Goal: Task Accomplishment & Management: Manage account settings

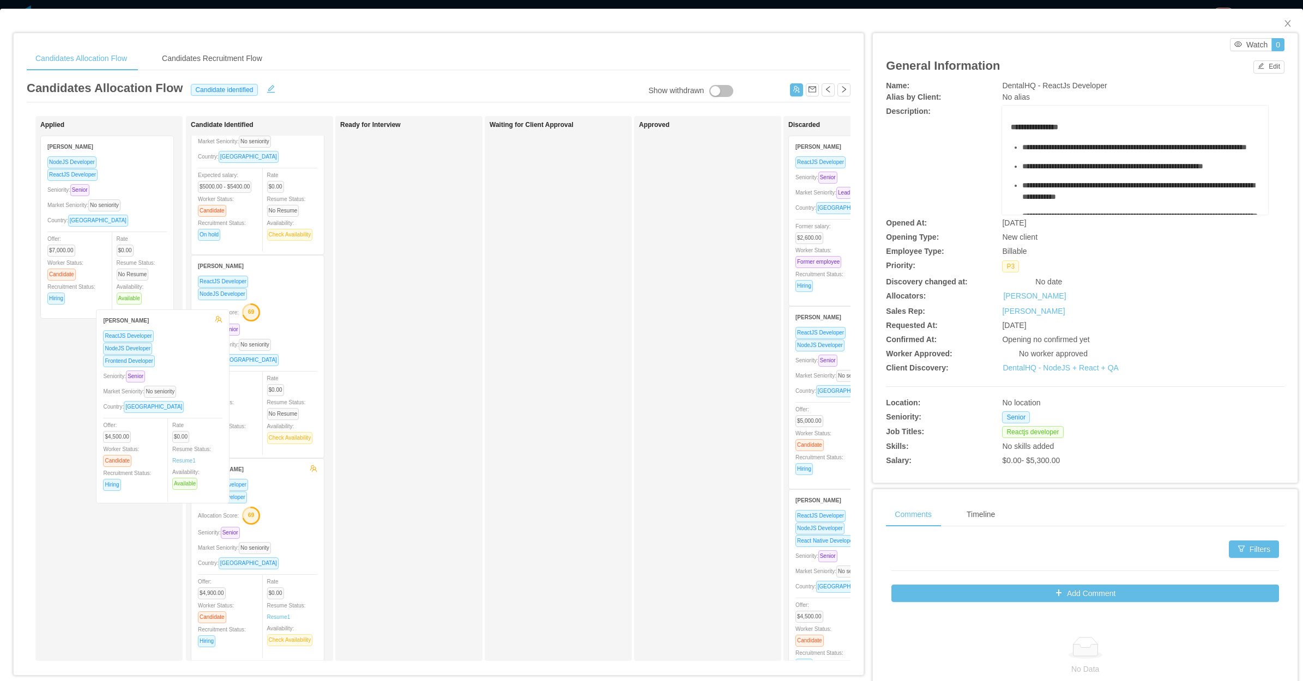
drag, startPoint x: 92, startPoint y: 423, endPoint x: 214, endPoint y: 408, distance: 123.1
click at [214, 408] on div "Applied Mateo Gomez Ossa NodeJS Developer ReactJS Developer Seniority: Senior M…" at bounding box center [439, 393] width 824 height 554
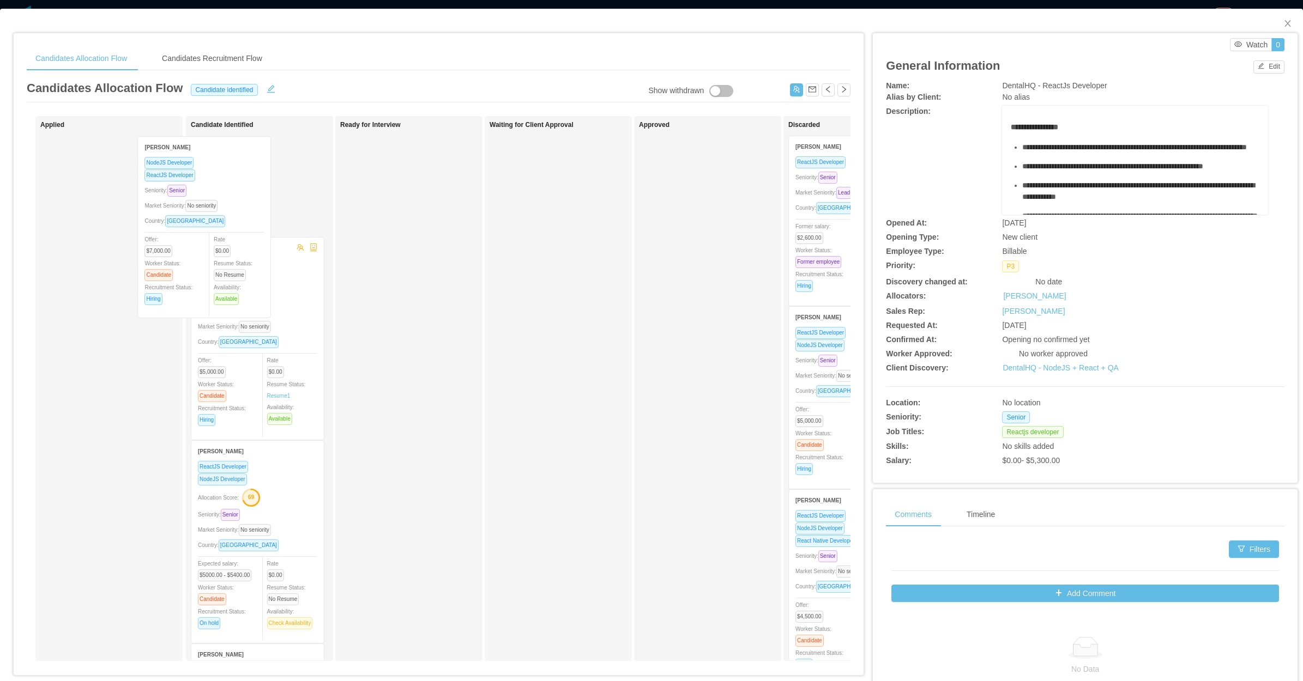
drag, startPoint x: 124, startPoint y: 269, endPoint x: 228, endPoint y: 266, distance: 103.6
click at [228, 268] on div "Applied Mateo Gomez Ossa NodeJS Developer ReactJS Developer Seniority: Senior M…" at bounding box center [439, 393] width 824 height 554
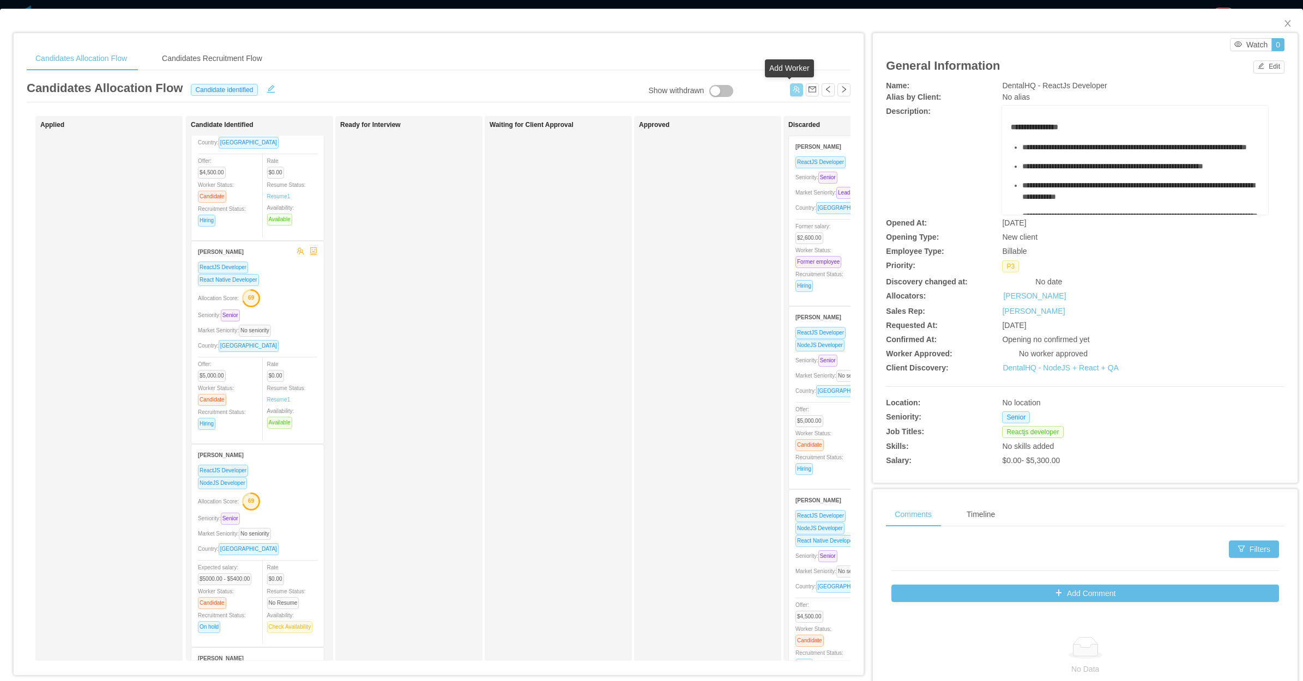
click at [792, 92] on button "button" at bounding box center [796, 89] width 13 height 13
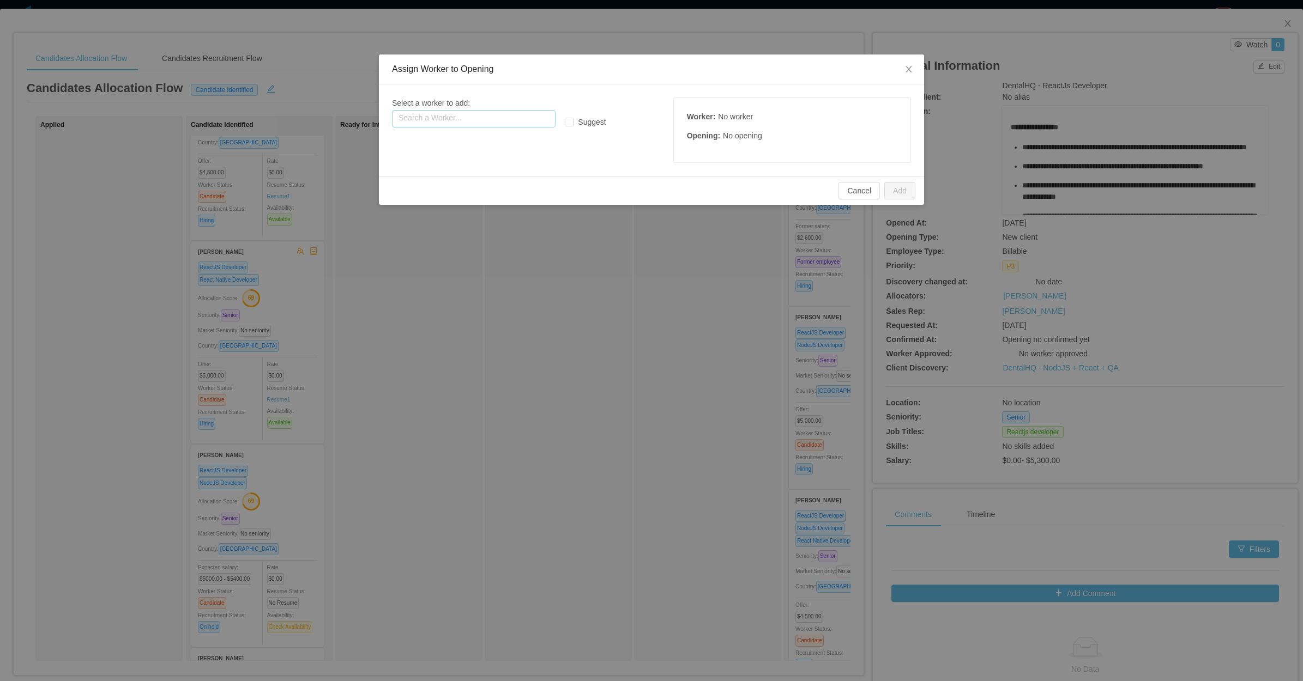
click at [510, 123] on input "text" at bounding box center [474, 118] width 164 height 17
paste input "**********"
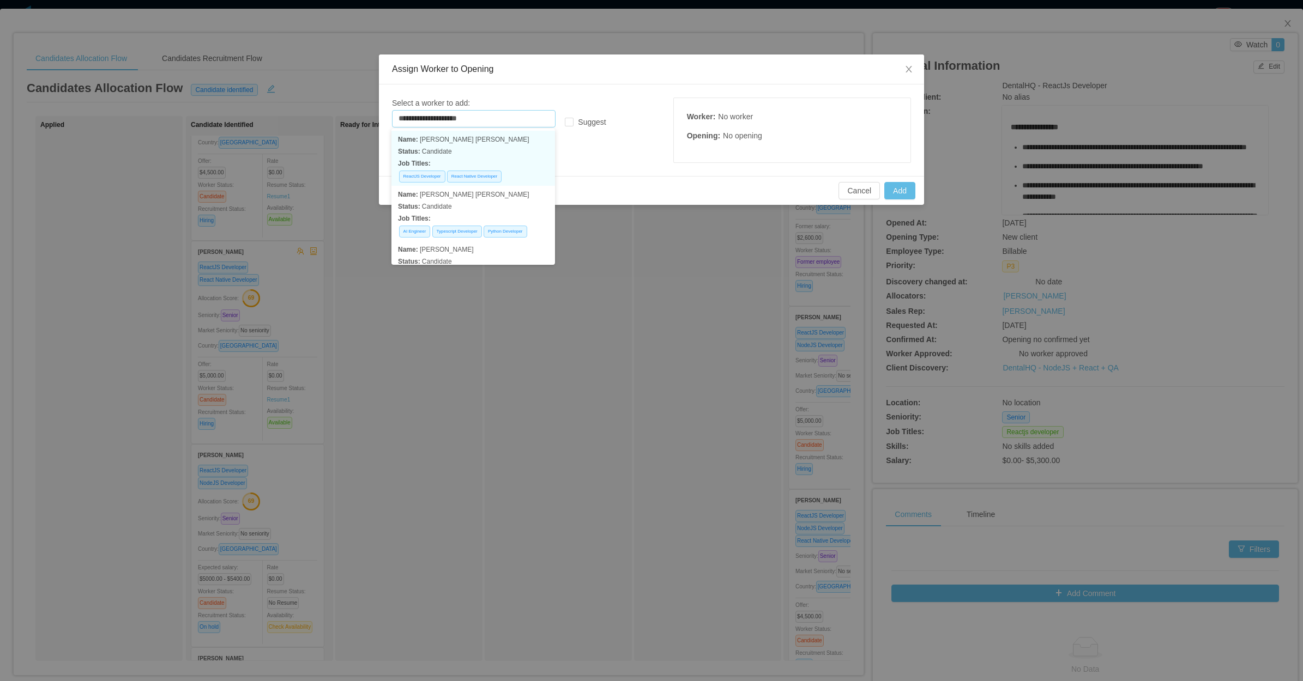
click at [497, 150] on p "Status: Candidate" at bounding box center [473, 152] width 150 height 12
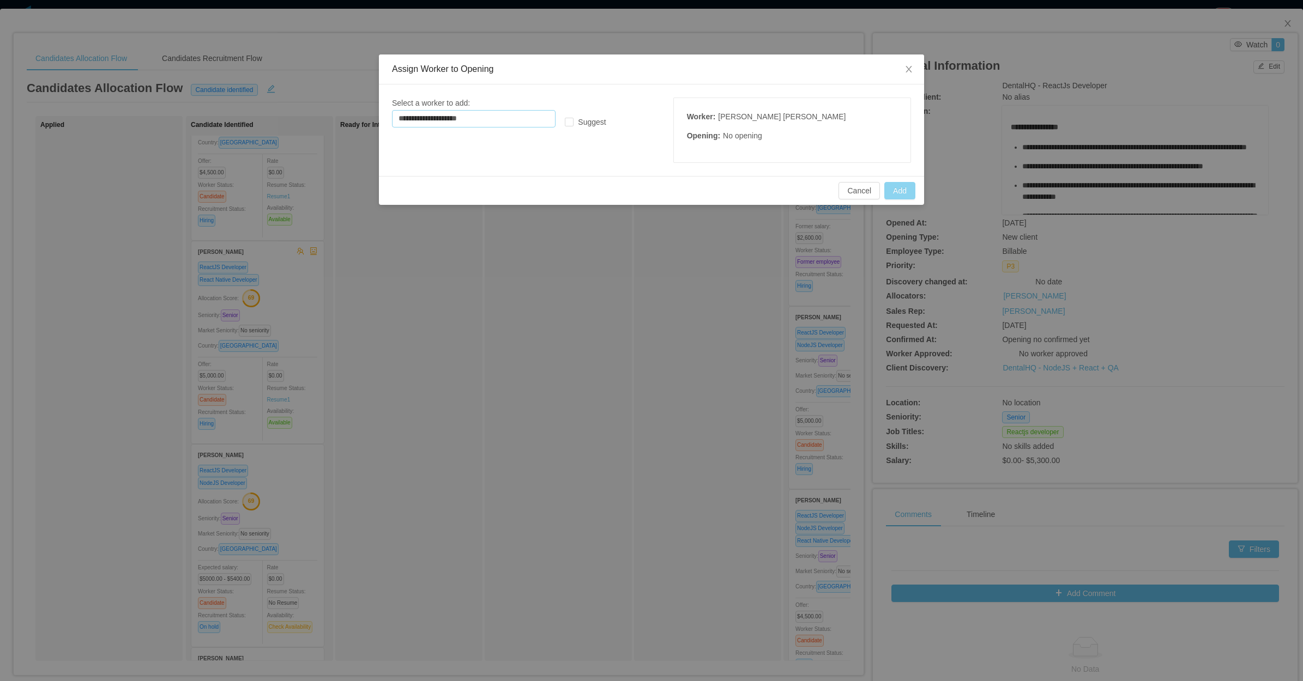
type input "**********"
click at [891, 194] on button "Add" at bounding box center [899, 190] width 31 height 17
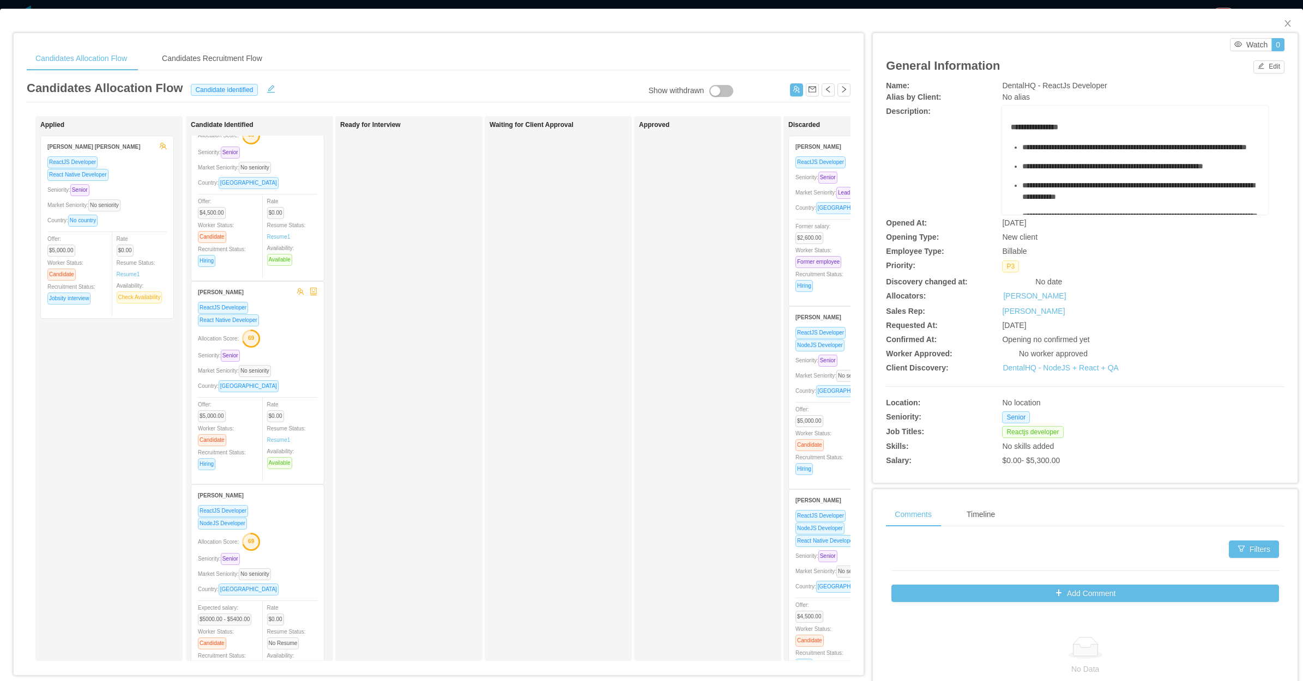
click at [461, 412] on div "Ready for Interview" at bounding box center [416, 388] width 153 height 535
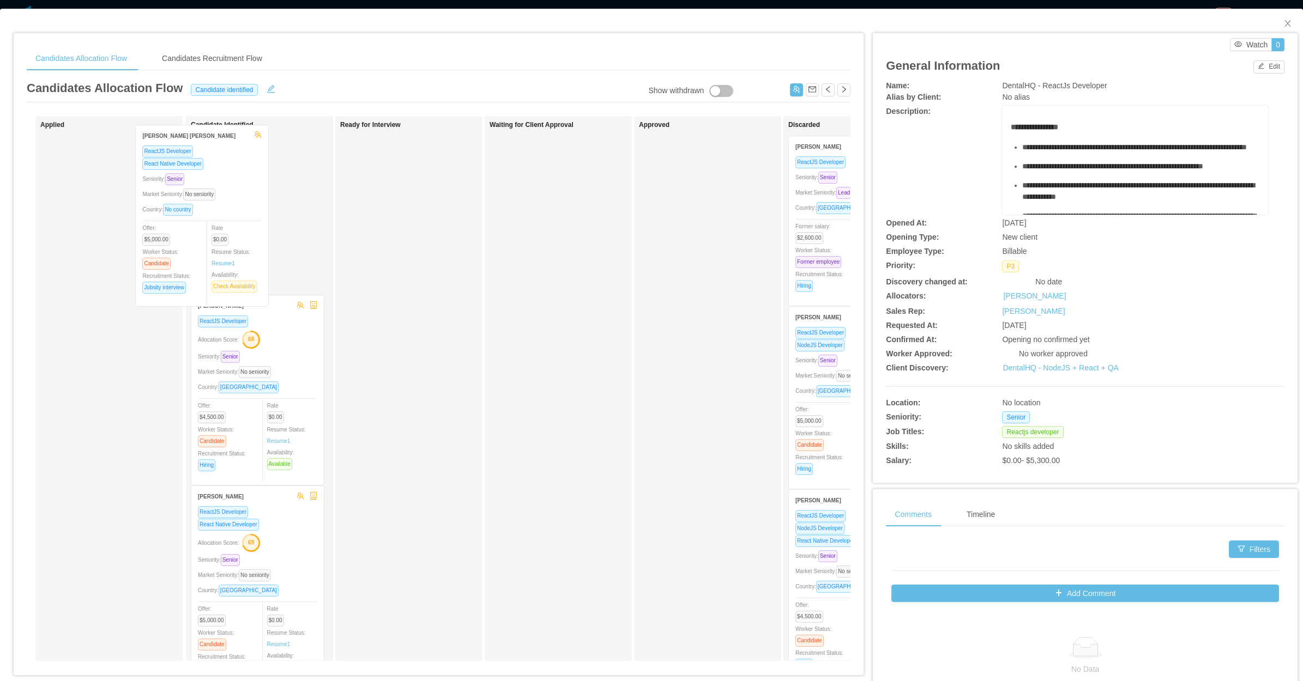
drag, startPoint x: 102, startPoint y: 261, endPoint x: 213, endPoint y: 253, distance: 110.9
click at [213, 253] on div "Applied Raphael Souza Pimenta ReactJS Developer React Native Developer Seniorit…" at bounding box center [439, 393] width 824 height 554
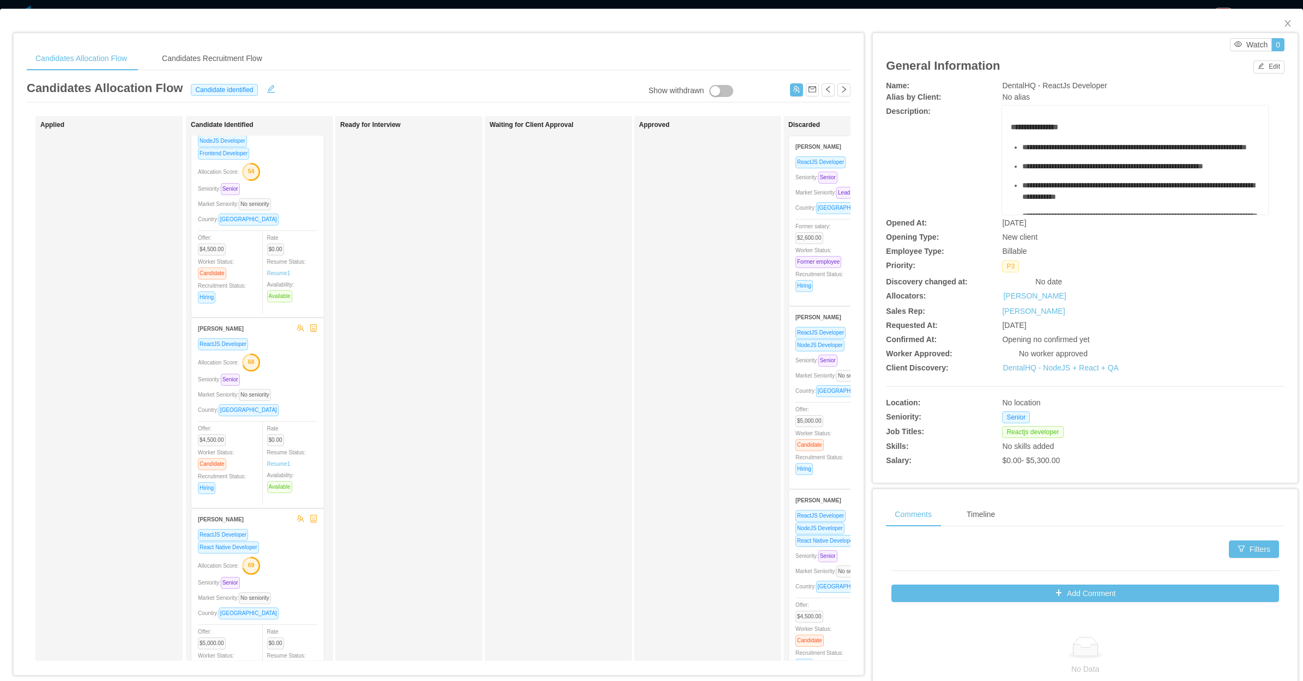
click at [458, 425] on div "Ready for Interview" at bounding box center [416, 388] width 153 height 535
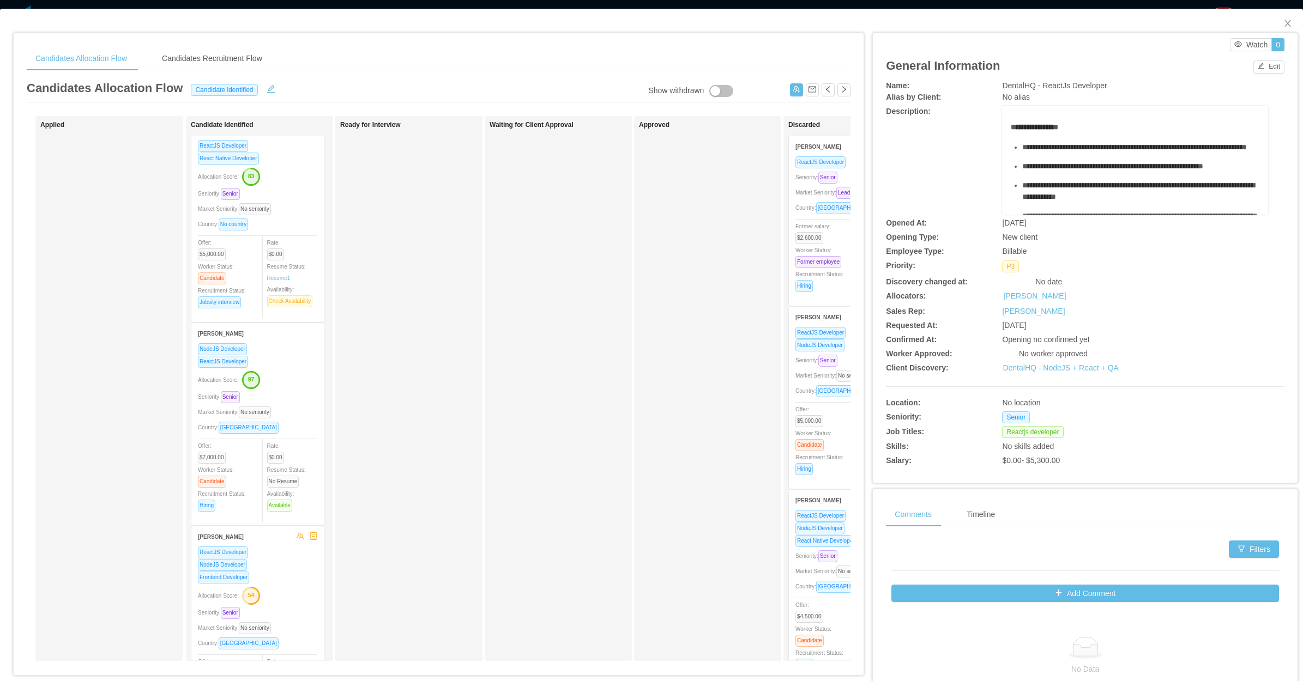
scroll to position [0, 0]
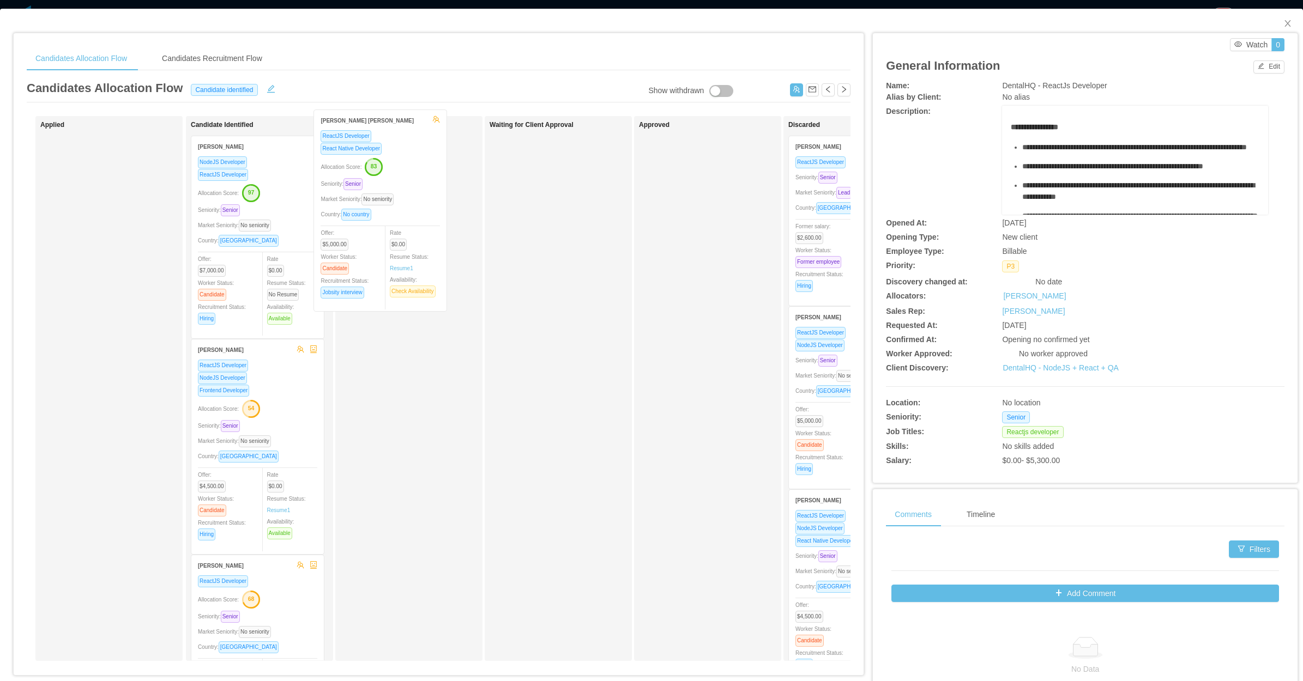
drag, startPoint x: 246, startPoint y: 268, endPoint x: 376, endPoint y: 238, distance: 133.7
click at [379, 238] on div "Applied Candidate Identified Raphael Souza Pimenta ReactJS Developer React Nati…" at bounding box center [439, 393] width 824 height 554
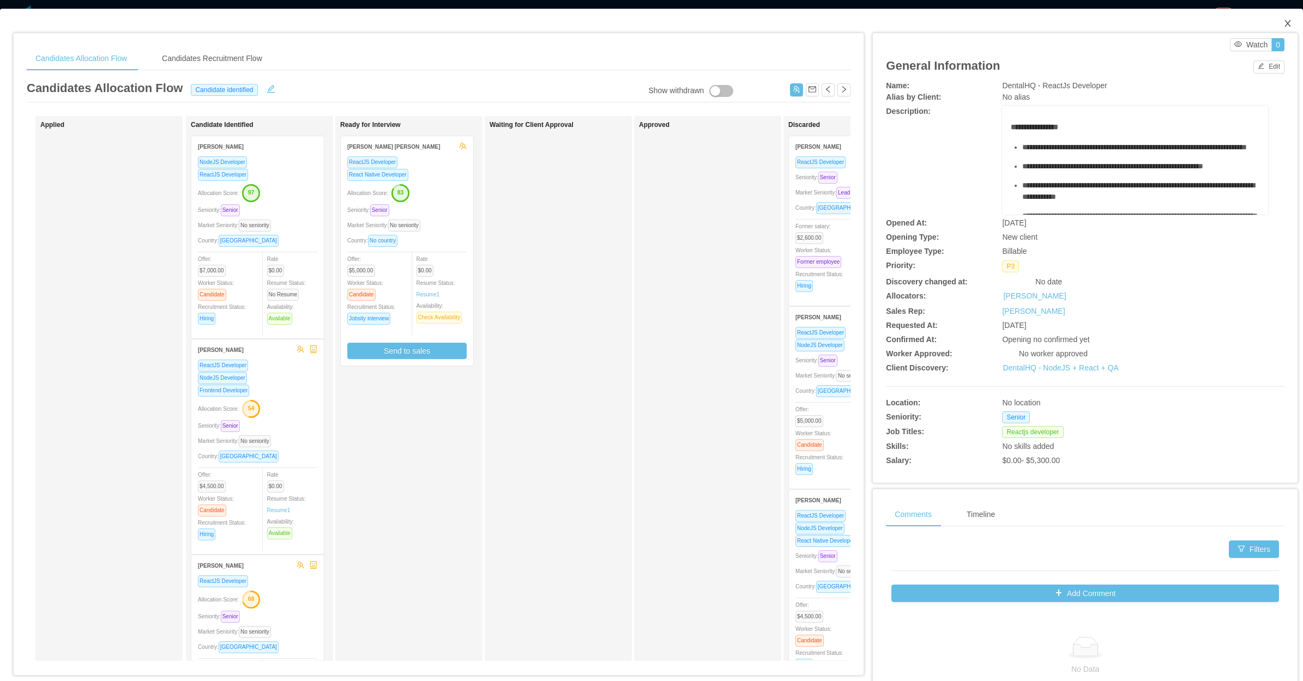
click at [1283, 23] on icon "icon: close" at bounding box center [1287, 23] width 9 height 9
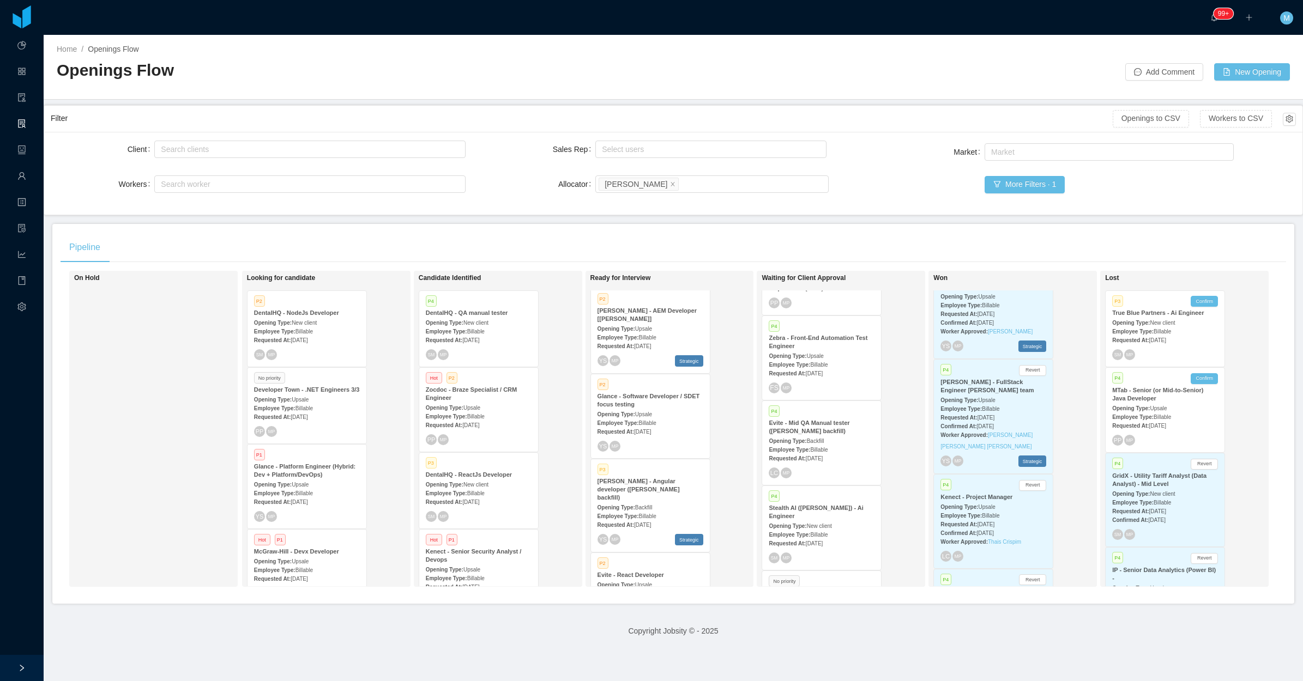
click at [497, 331] on div "Employee Type: Billable" at bounding box center [479, 330] width 106 height 11
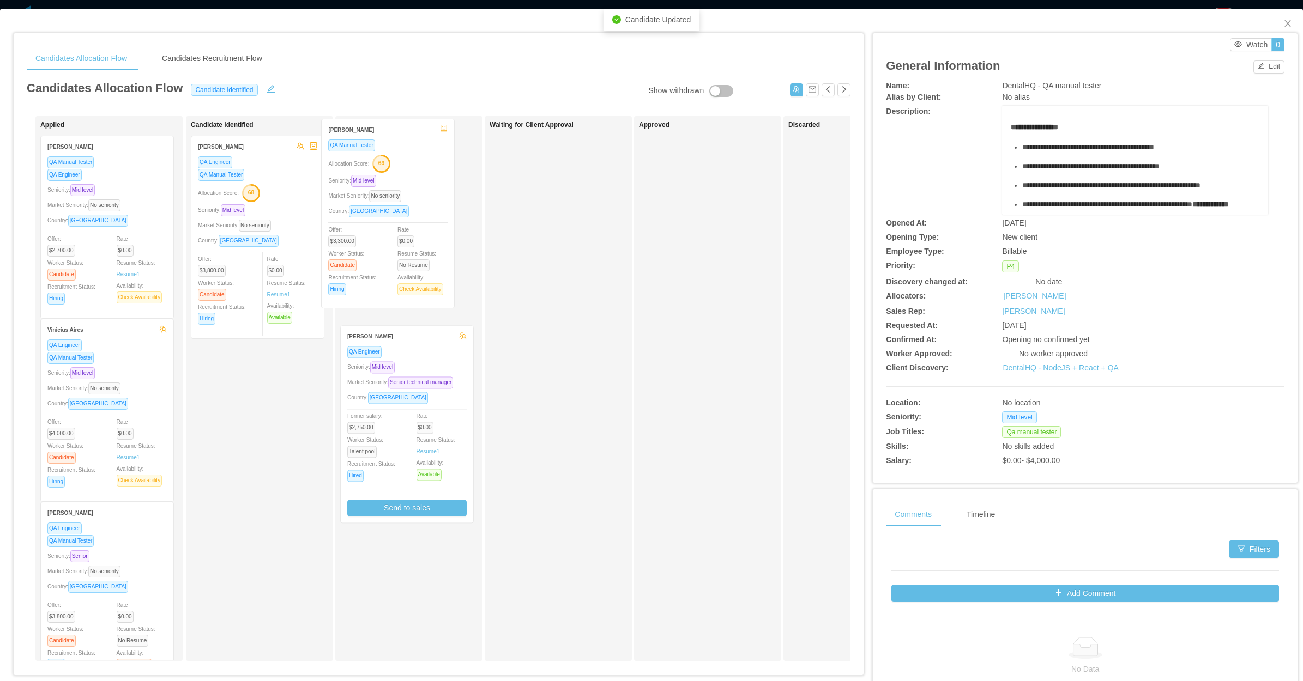
drag, startPoint x: 285, startPoint y: 273, endPoint x: 390, endPoint y: 257, distance: 106.9
click at [390, 257] on div "Applied Camilla Bareska QA Manual Tester QA Engineer Seniority: Mid level Marke…" at bounding box center [439, 393] width 824 height 554
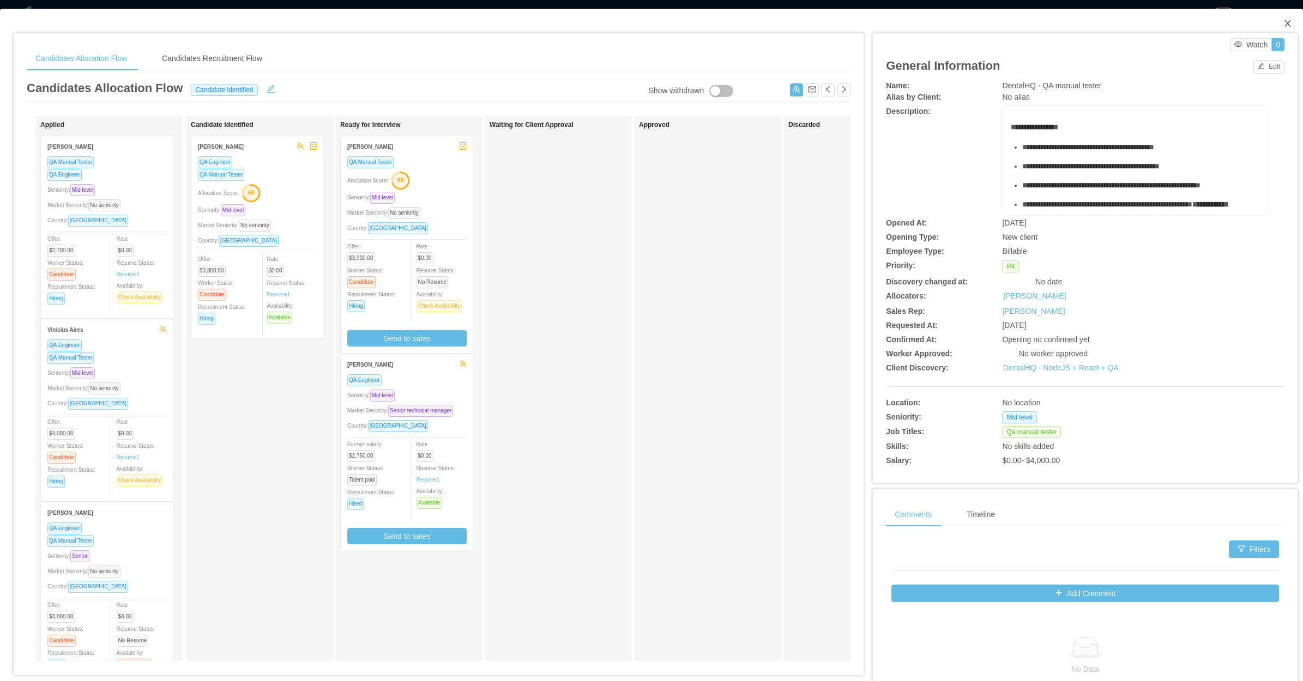
click at [1273, 17] on span "Close" at bounding box center [1287, 24] width 31 height 31
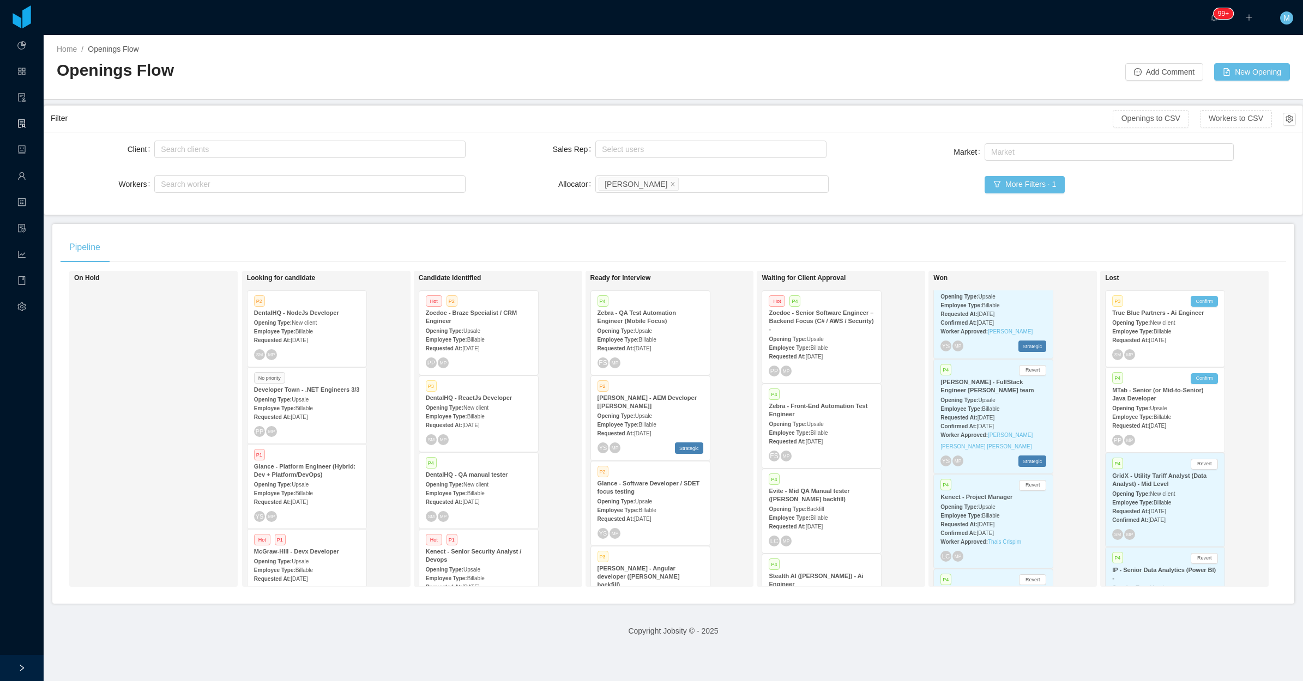
click at [132, 484] on div "On Hold" at bounding box center [150, 429] width 153 height 306
click at [195, 402] on div "On Hold" at bounding box center [150, 429] width 153 height 306
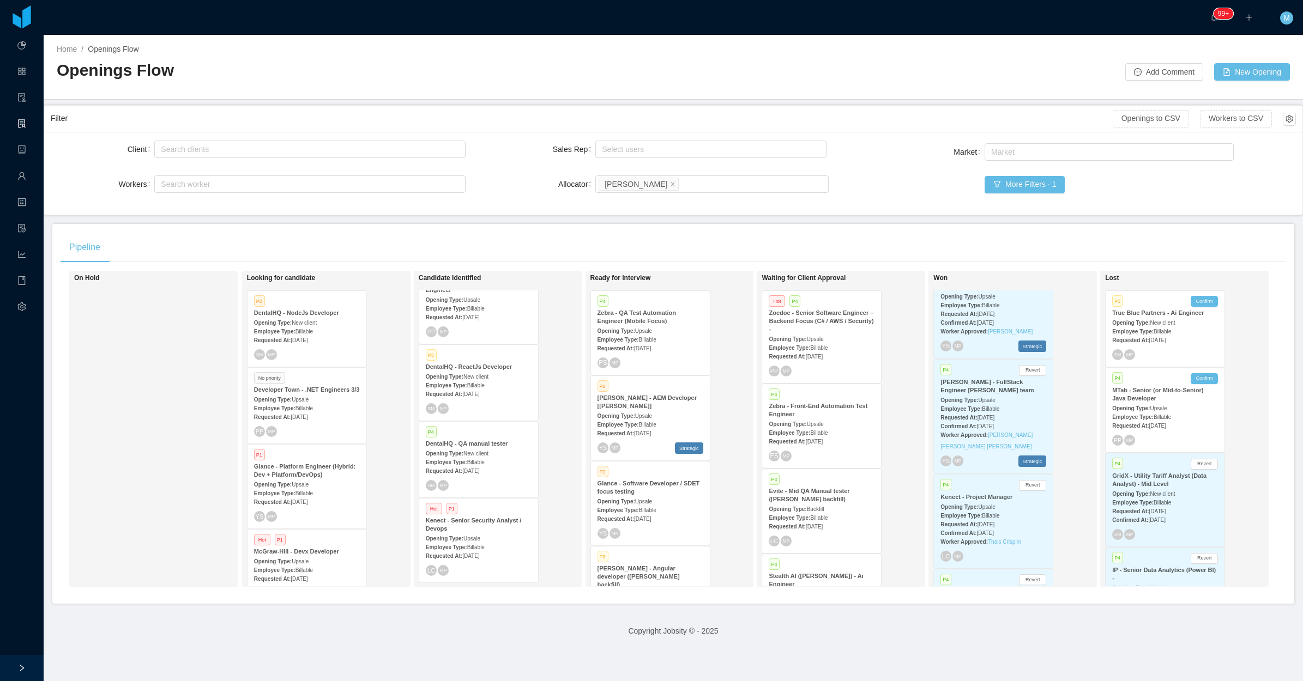
scroll to position [222, 0]
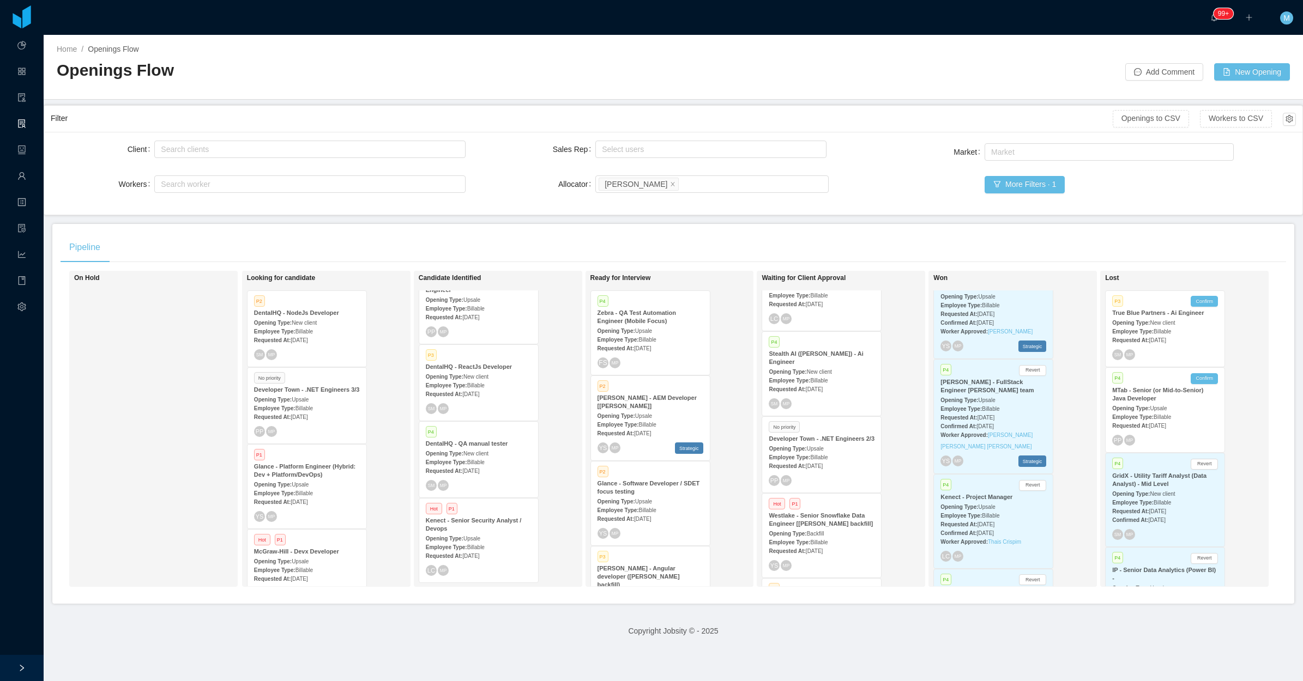
click at [812, 460] on div "Requested At: Aug 14th, 2025" at bounding box center [822, 465] width 106 height 11
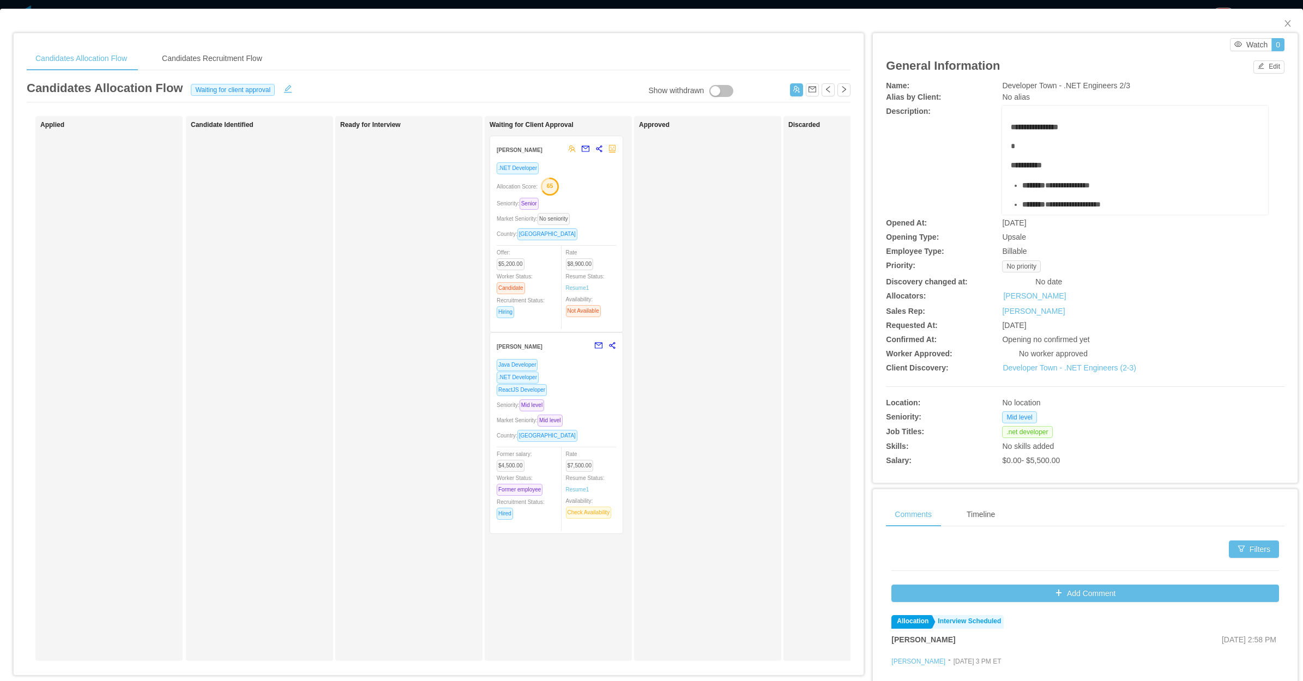
click at [606, 230] on div "Country: Brazil" at bounding box center [556, 234] width 119 height 13
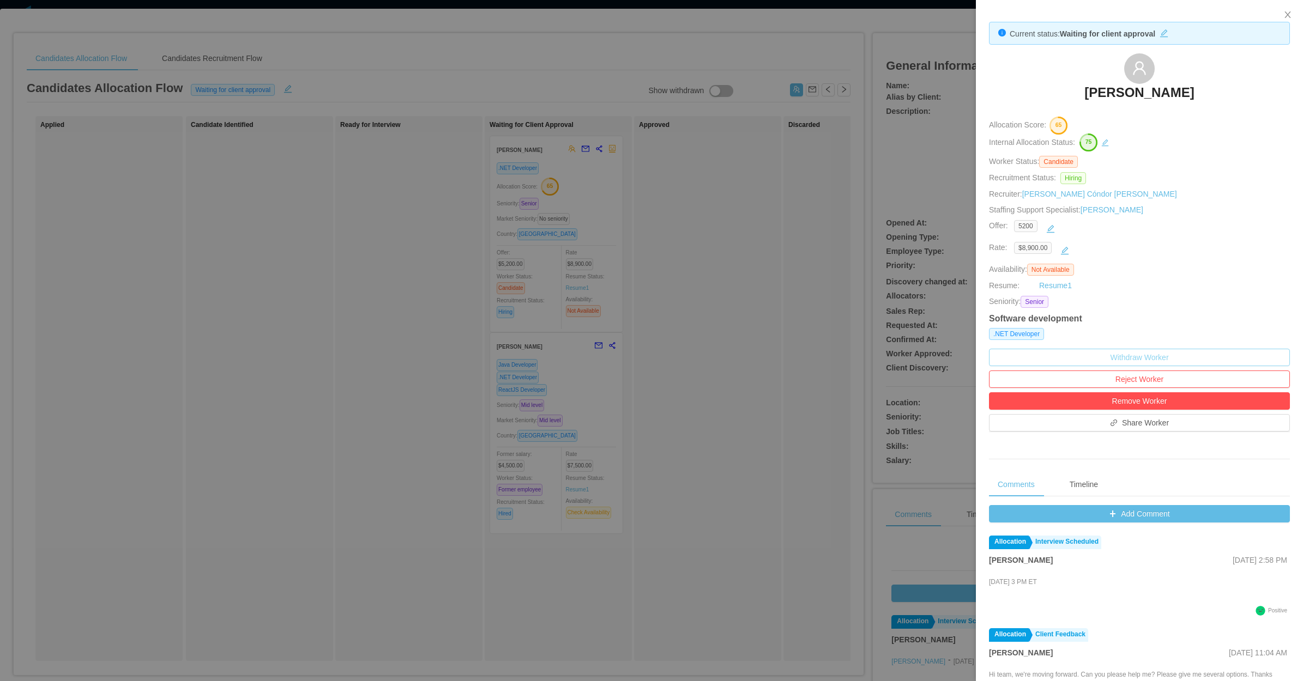
click at [1151, 357] on button "Withdraw Worker" at bounding box center [1139, 357] width 301 height 17
click at [1160, 328] on button "Withdraw" at bounding box center [1157, 329] width 40 height 13
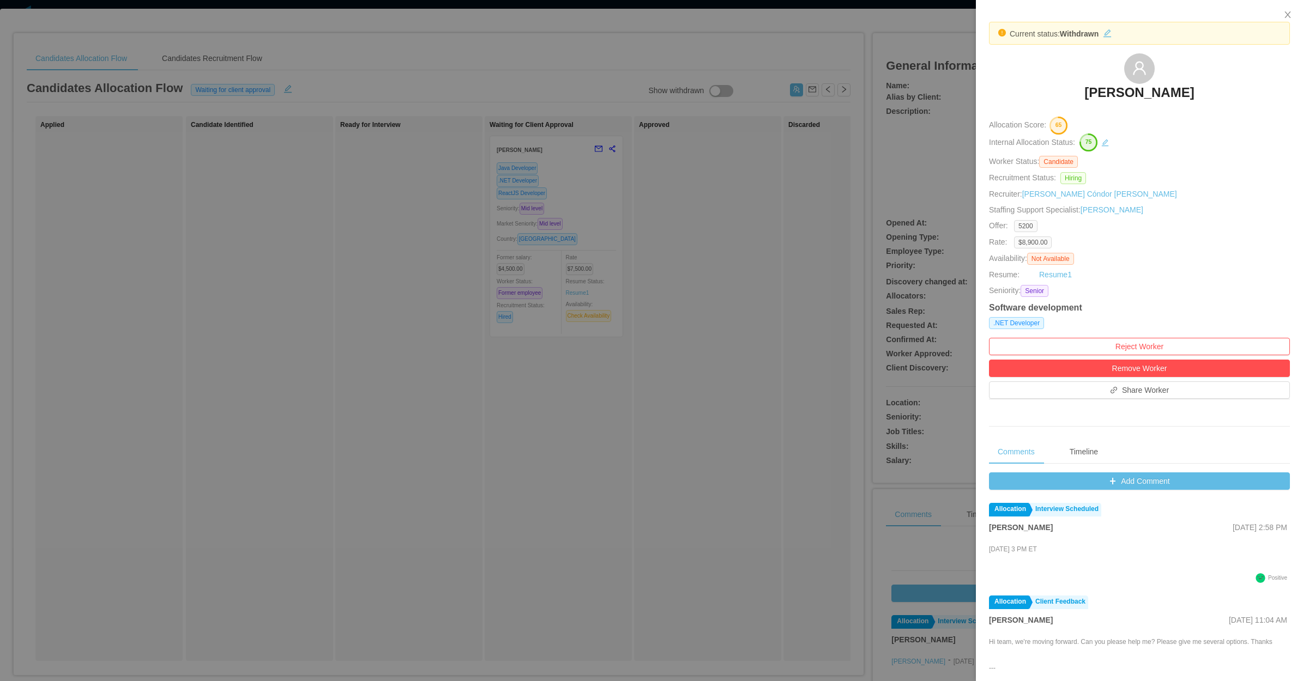
click at [781, 283] on div at bounding box center [651, 340] width 1303 height 681
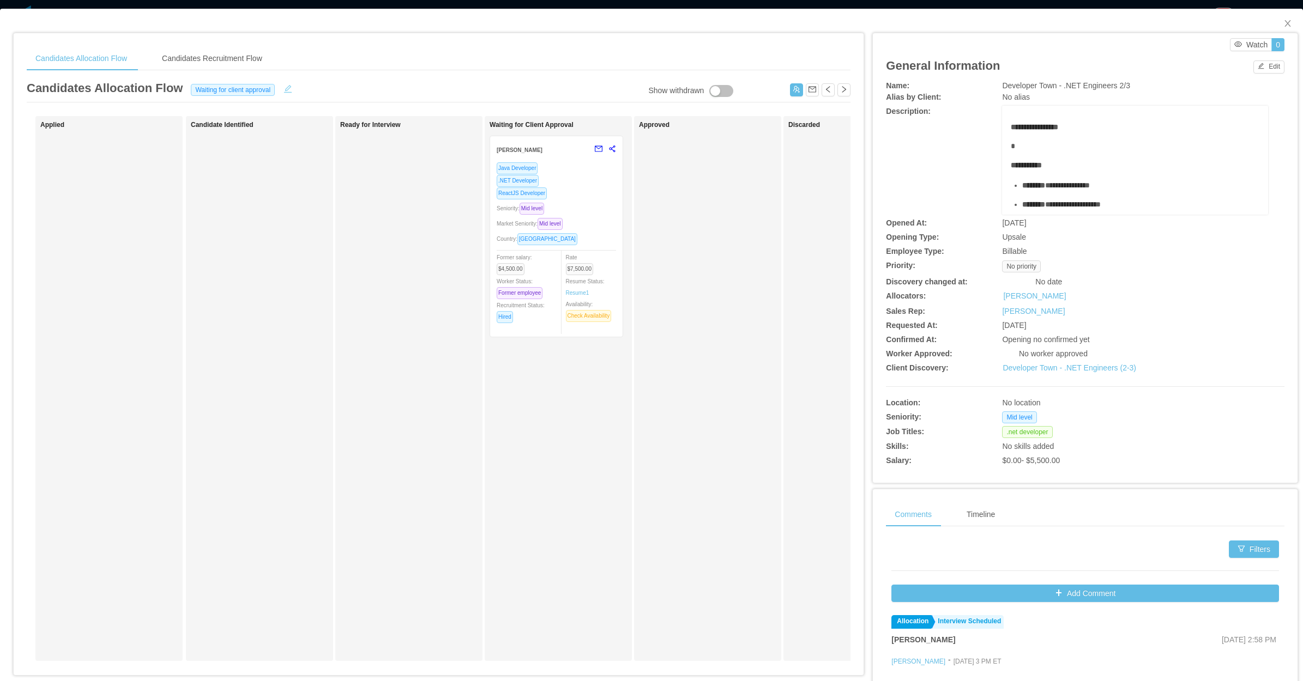
click at [284, 90] on button "button" at bounding box center [287, 87] width 17 height 11
click at [229, 85] on div "Waiting for client approval" at bounding box center [227, 89] width 75 height 12
click at [230, 124] on li "Looking for candidate" at bounding box center [228, 125] width 93 height 17
click at [285, 89] on button "Save" at bounding box center [295, 89] width 29 height 13
click at [309, 58] on button "Update" at bounding box center [312, 61] width 33 height 13
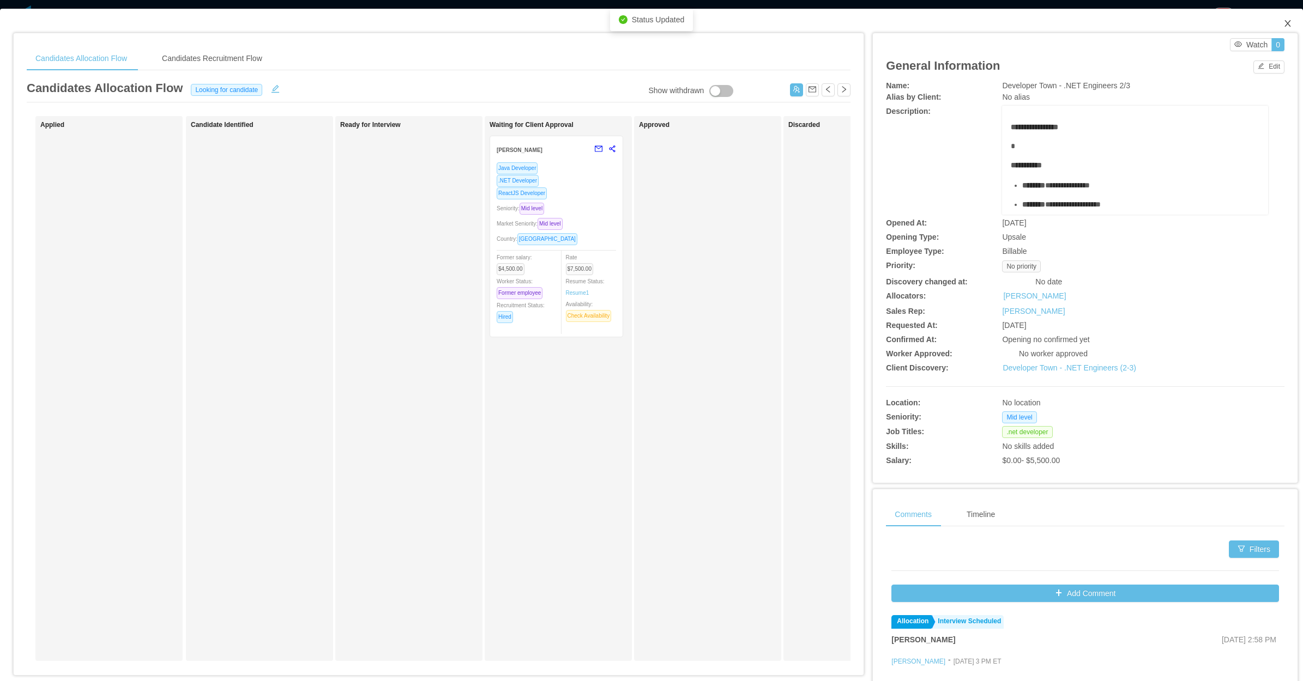
drag, startPoint x: 1280, startPoint y: 17, endPoint x: 1214, endPoint y: 47, distance: 72.5
click at [1279, 20] on span "Close" at bounding box center [1287, 24] width 31 height 31
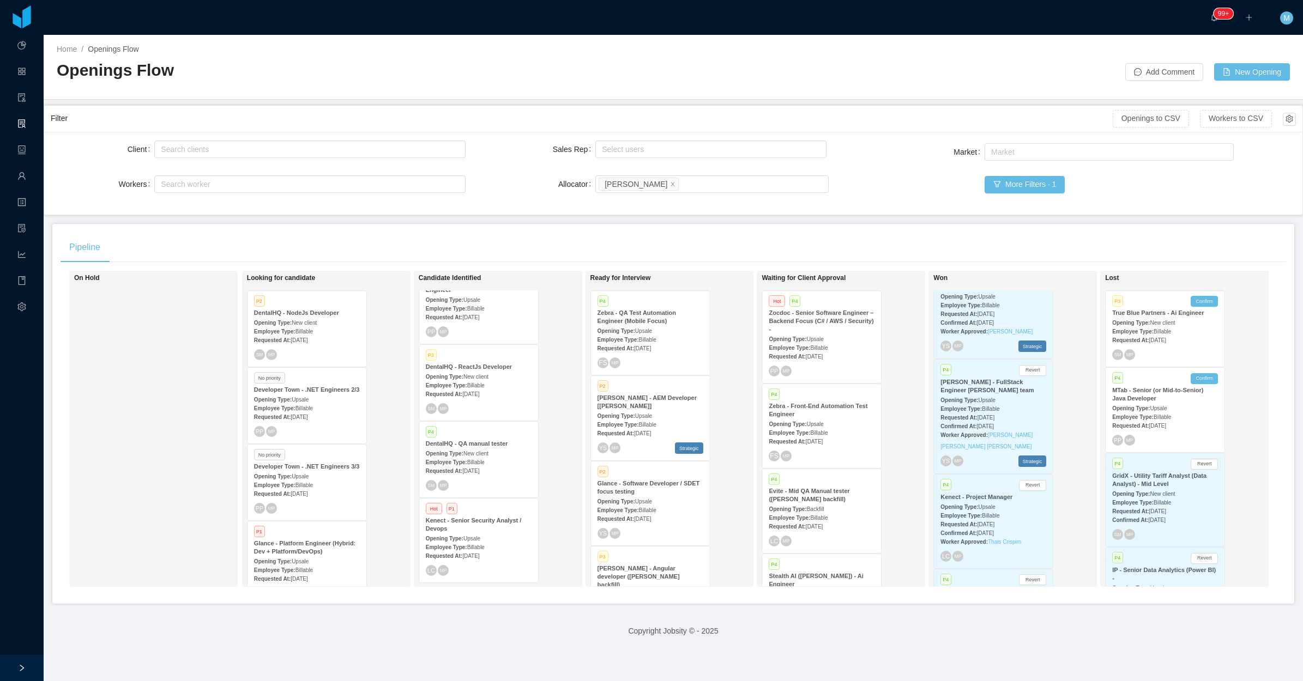
click at [505, 215] on div "Filter Openings to CSV Workers to CSV Client Search clients Workers Search work…" at bounding box center [673, 160] width 1259 height 110
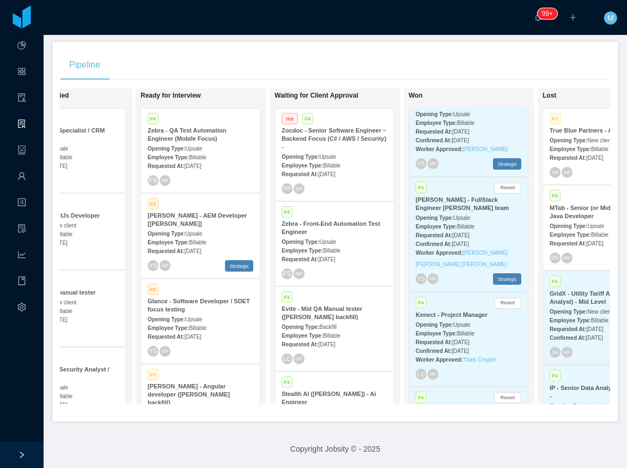
scroll to position [0, 340]
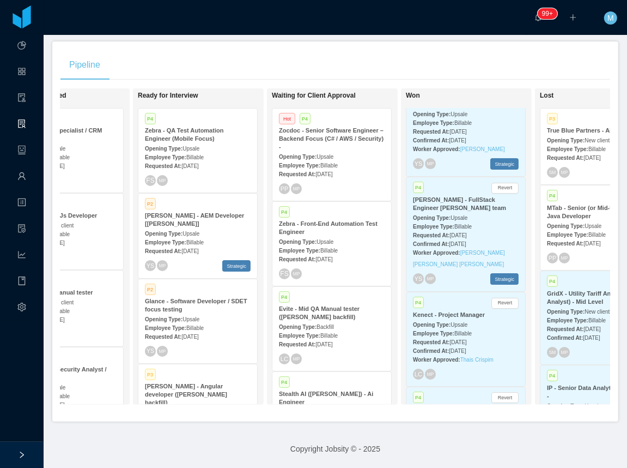
click at [333, 162] on div "Hot P4 Zocdoc - Senior Software Engineer – Backend Focus (C# / AWS / Security) …" at bounding box center [332, 154] width 119 height 92
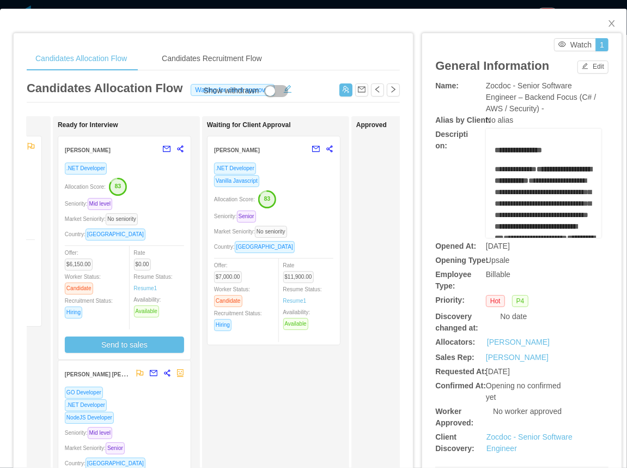
click at [162, 231] on div "Country: Peru" at bounding box center [124, 234] width 119 height 13
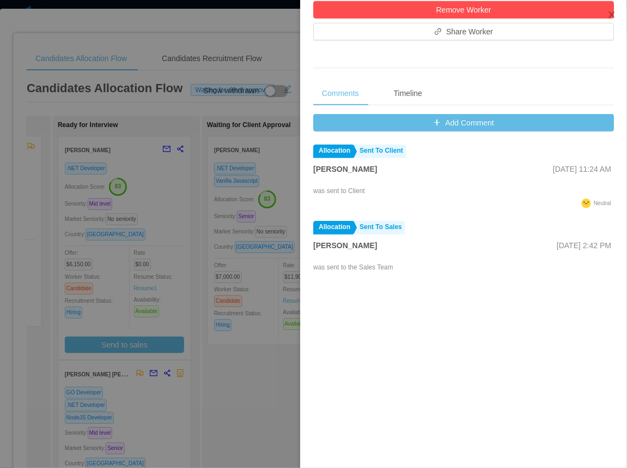
scroll to position [460, 0]
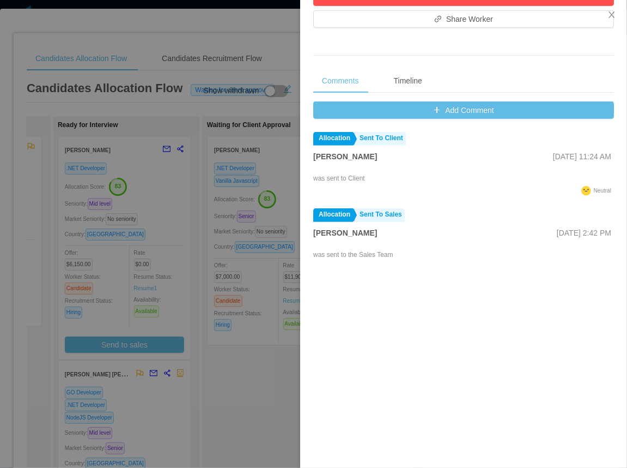
drag, startPoint x: 252, startPoint y: 361, endPoint x: 245, endPoint y: 361, distance: 7.1
click at [257, 361] on div at bounding box center [313, 234] width 627 height 468
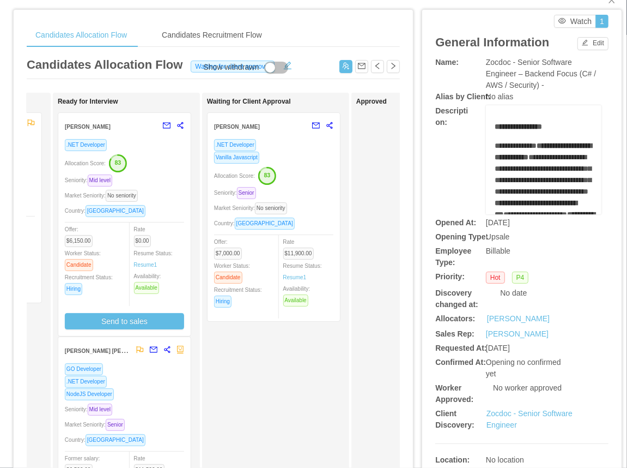
scroll to position [0, 0]
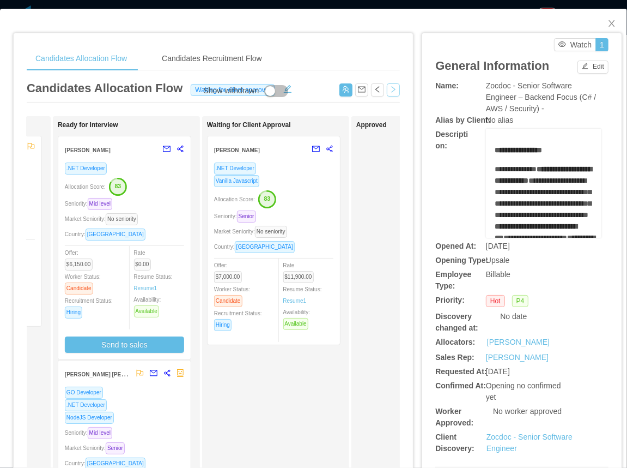
click at [387, 90] on button "button" at bounding box center [393, 89] width 13 height 13
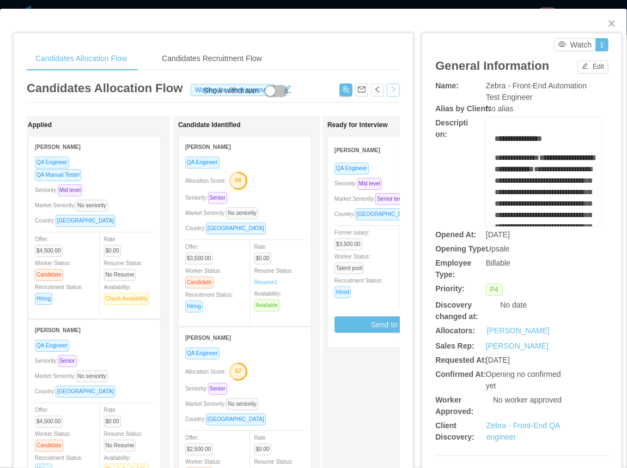
click at [387, 91] on button "button" at bounding box center [393, 89] width 13 height 13
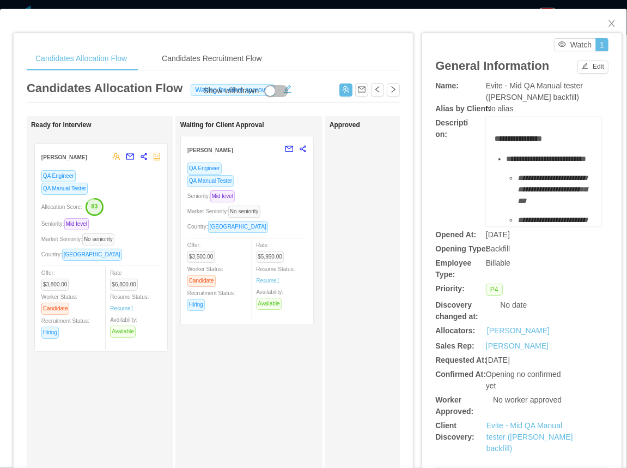
drag, startPoint x: 243, startPoint y: 216, endPoint x: 125, endPoint y: 216, distance: 117.2
click at [125, 218] on div "Applied Candidate Identified Rafael Guedez QA Manual Tester Allocation Score: 4…" at bounding box center [213, 393] width 373 height 554
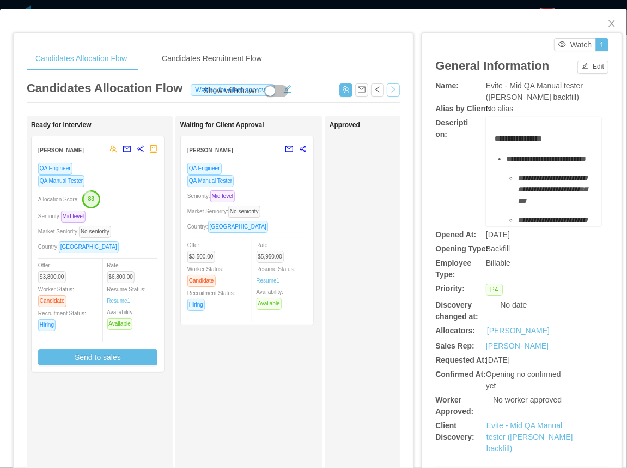
click at [387, 88] on button "button" at bounding box center [393, 89] width 13 height 13
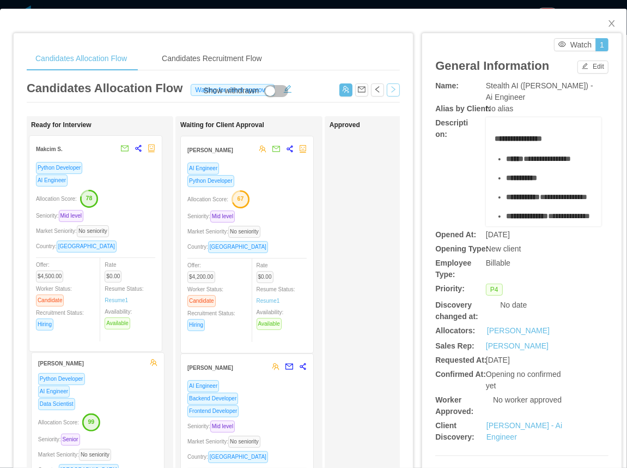
drag, startPoint x: 287, startPoint y: 237, endPoint x: 135, endPoint y: 236, distance: 151.6
click at [135, 236] on div "Applied Constancio Molinengo Python Developer AI Engineer Seniority: Mid level …" at bounding box center [213, 393] width 373 height 554
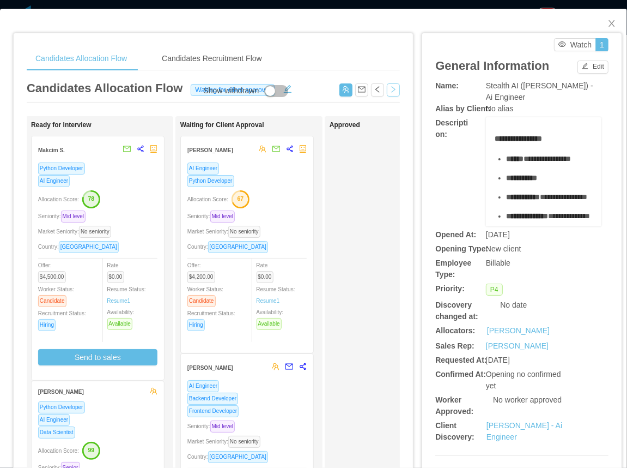
scroll to position [136, 0]
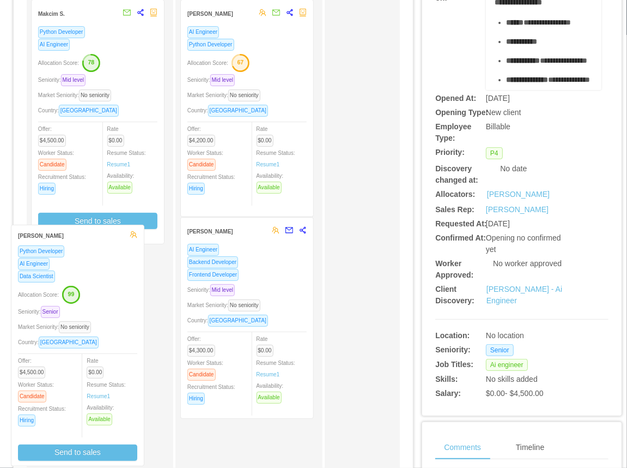
drag, startPoint x: 64, startPoint y: 321, endPoint x: 80, endPoint y: 305, distance: 22.0
click at [80, 305] on div "Ready for Interview Makcim S. Python Developer AI Engineer Allocation Score: 78…" at bounding box center [107, 252] width 153 height 535
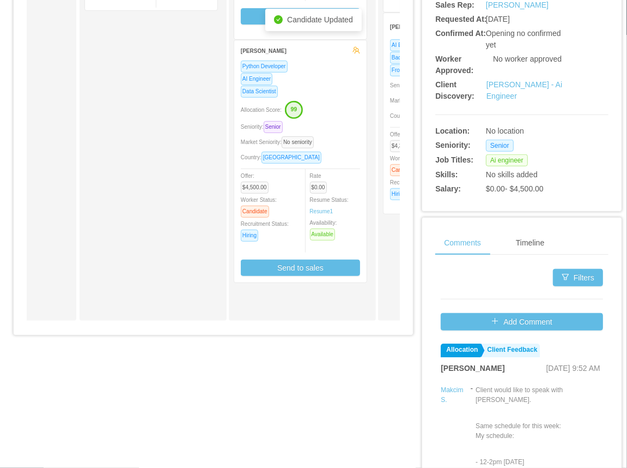
scroll to position [0, 115]
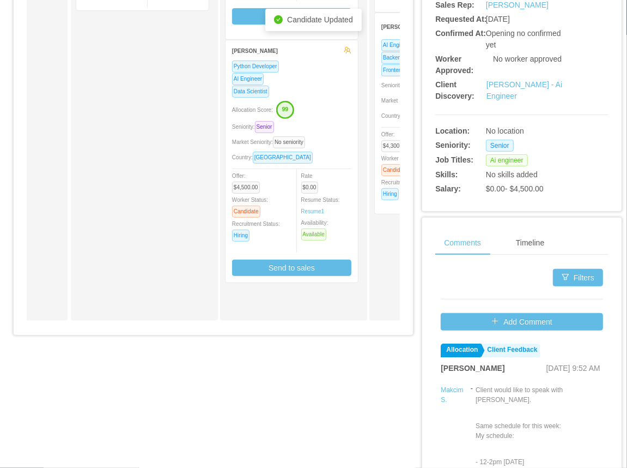
drag, startPoint x: 197, startPoint y: 238, endPoint x: 208, endPoint y: 232, distance: 12.4
click at [197, 238] on div "Candidate Identified Gustavo Silva Python Developer Typescript Developer AI Eng…" at bounding box center [152, 47] width 153 height 535
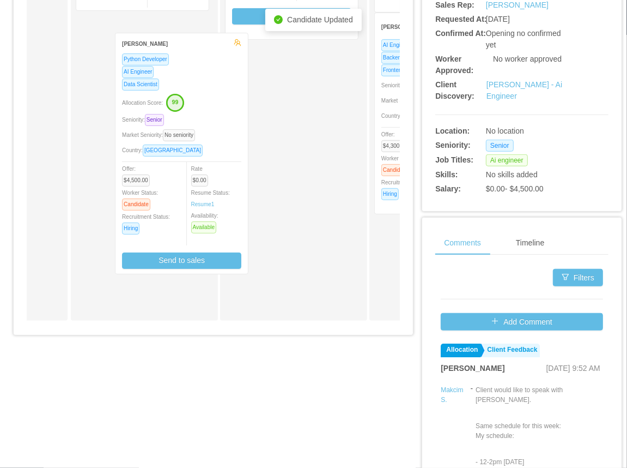
drag, startPoint x: 263, startPoint y: 219, endPoint x: 153, endPoint y: 212, distance: 110.4
click at [153, 212] on div "Applied Constancio Molinengo Python Developer AI Engineer Seniority: Mid level …" at bounding box center [213, 52] width 373 height 554
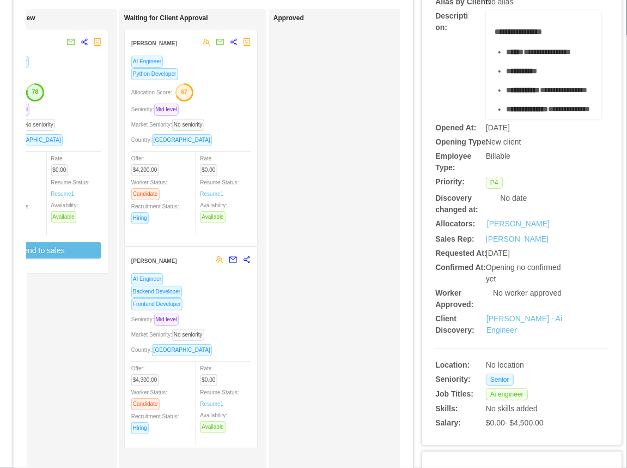
scroll to position [68, 0]
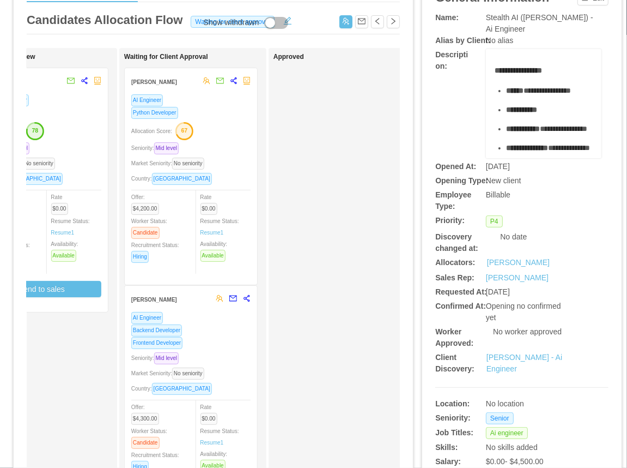
click at [234, 150] on div "Seniority: Mid level" at bounding box center [190, 148] width 119 height 13
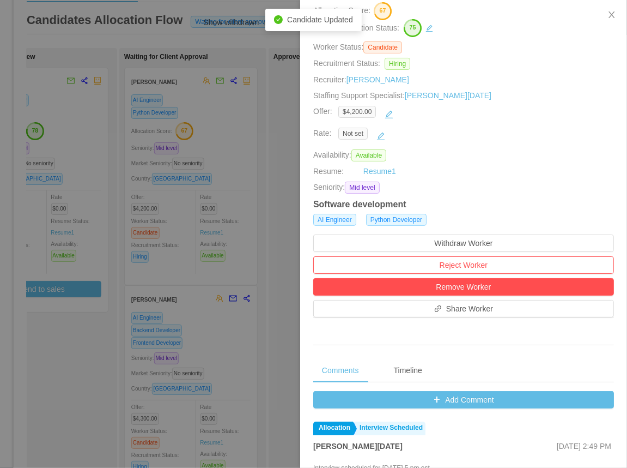
scroll to position [407, 0]
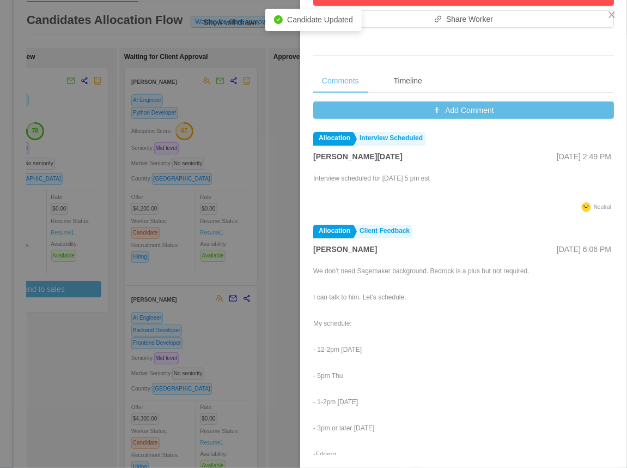
drag, startPoint x: 175, startPoint y: 277, endPoint x: 173, endPoint y: 264, distance: 12.6
click at [176, 277] on div at bounding box center [313, 234] width 627 height 468
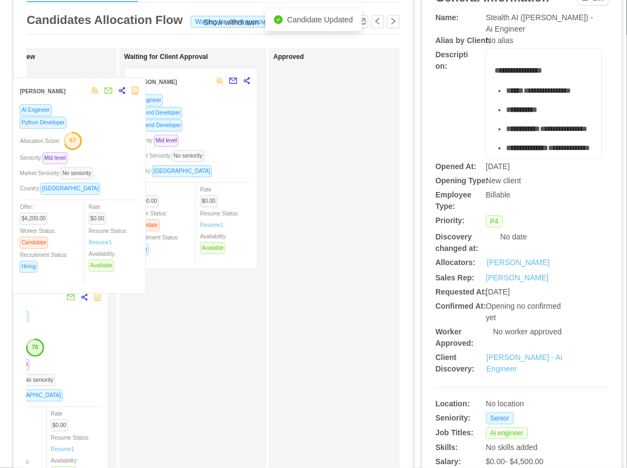
drag, startPoint x: 153, startPoint y: 180, endPoint x: 51, endPoint y: 180, distance: 102.5
click at [51, 180] on div "Applied Constancio Molinengo Python Developer AI Engineer Seniority: Mid level …" at bounding box center [213, 325] width 373 height 554
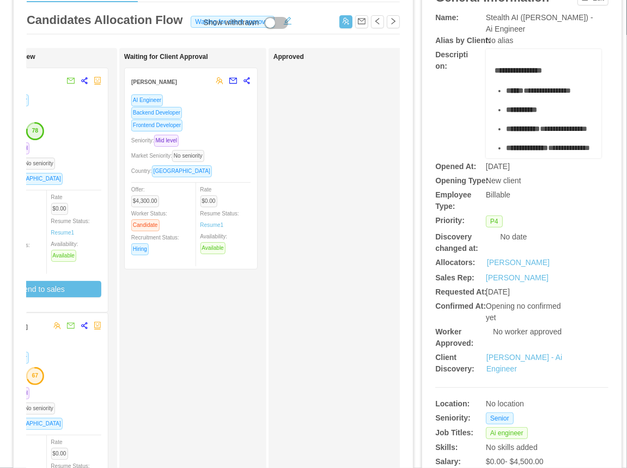
scroll to position [0, 0]
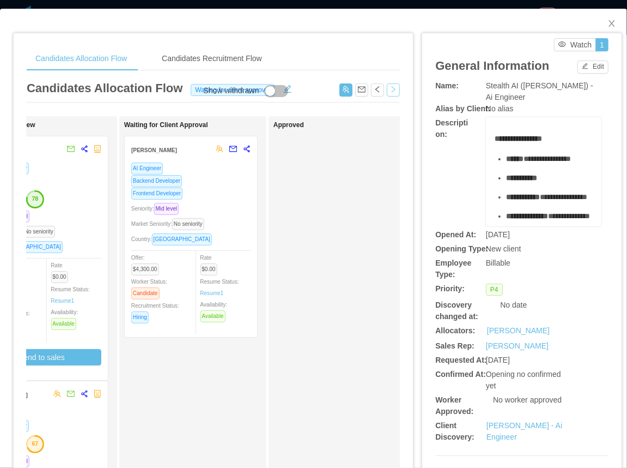
drag, startPoint x: 384, startPoint y: 92, endPoint x: 379, endPoint y: 96, distance: 7.3
click at [387, 92] on button "button" at bounding box center [393, 89] width 13 height 13
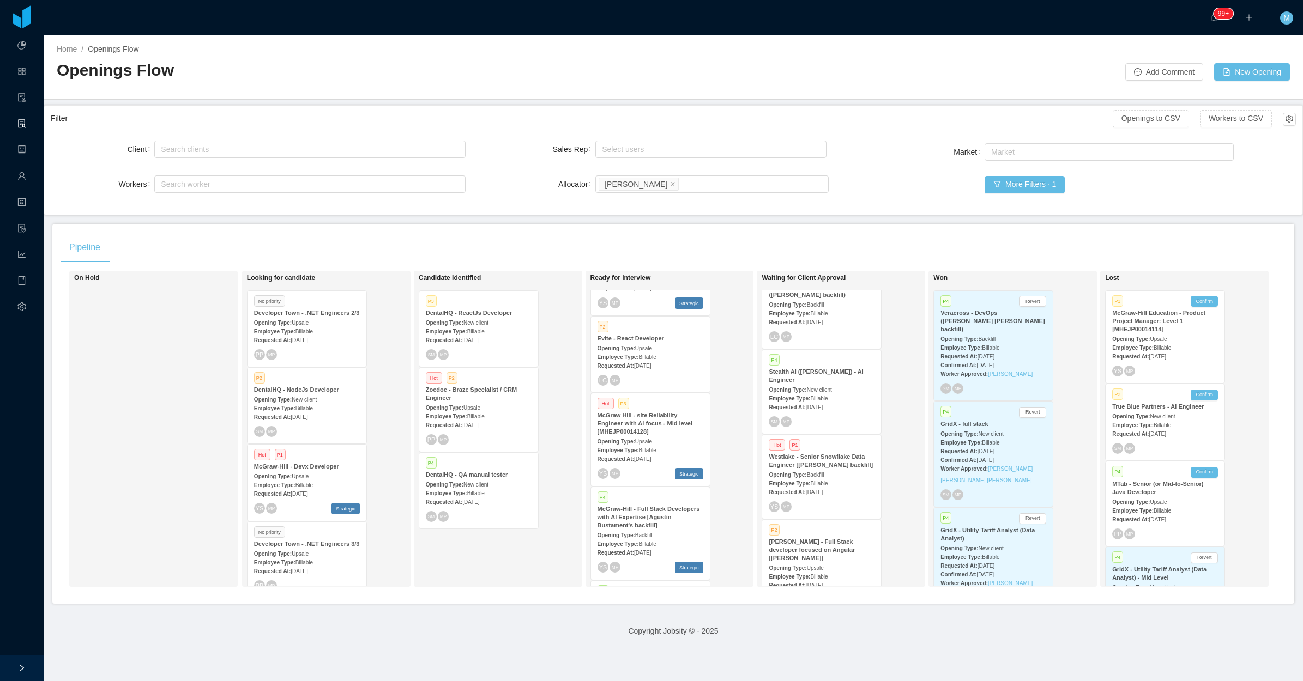
click at [641, 436] on div "Opening Type: Upsale" at bounding box center [650, 441] width 106 height 11
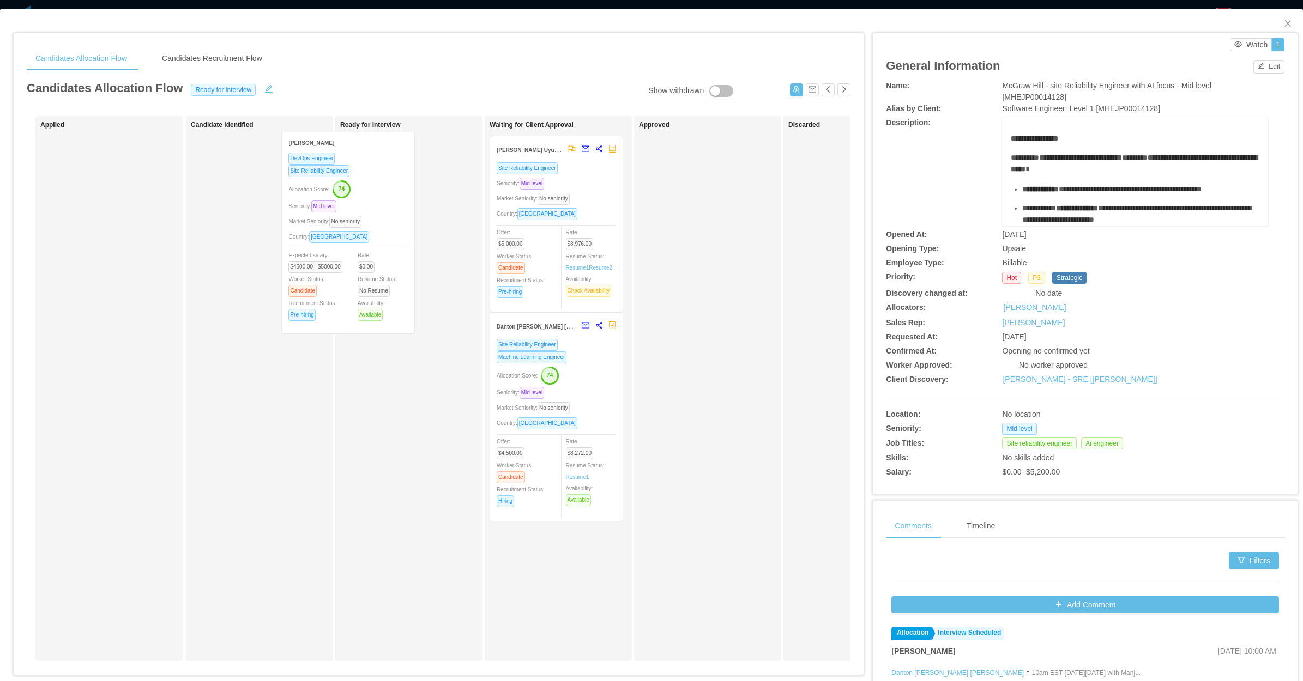
drag, startPoint x: 320, startPoint y: 285, endPoint x: 411, endPoint y: 281, distance: 90.6
click at [411, 281] on div "Applied Candidate Identified Julio Saraiva DevOps Engineer Site Reliability Eng…" at bounding box center [439, 393] width 824 height 554
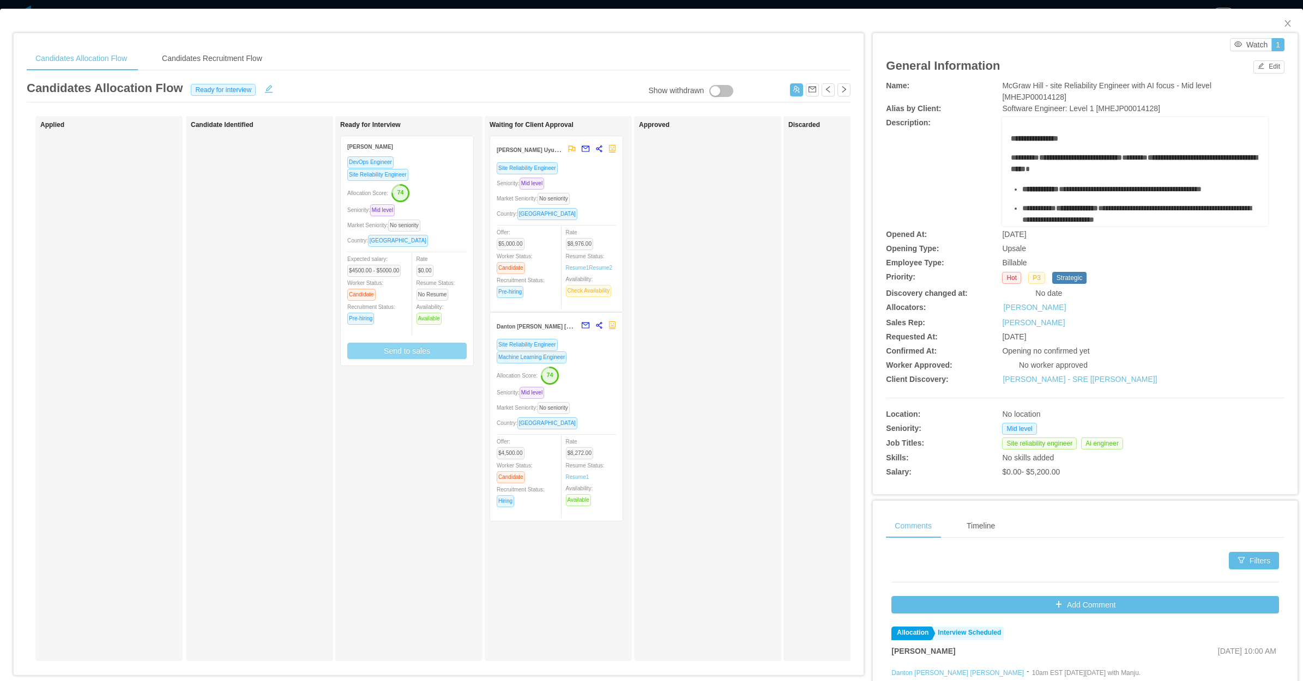
click at [413, 351] on button "Send to sales" at bounding box center [406, 351] width 119 height 16
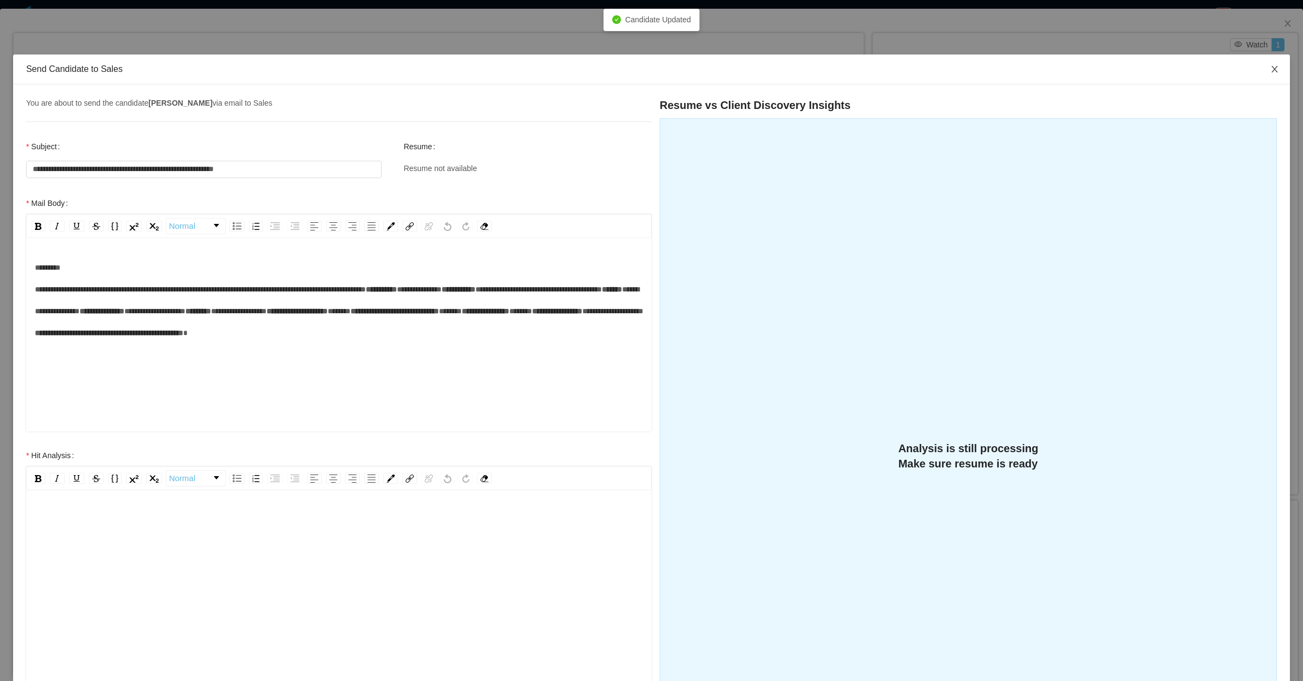
click at [1270, 72] on icon "icon: close" at bounding box center [1274, 69] width 9 height 9
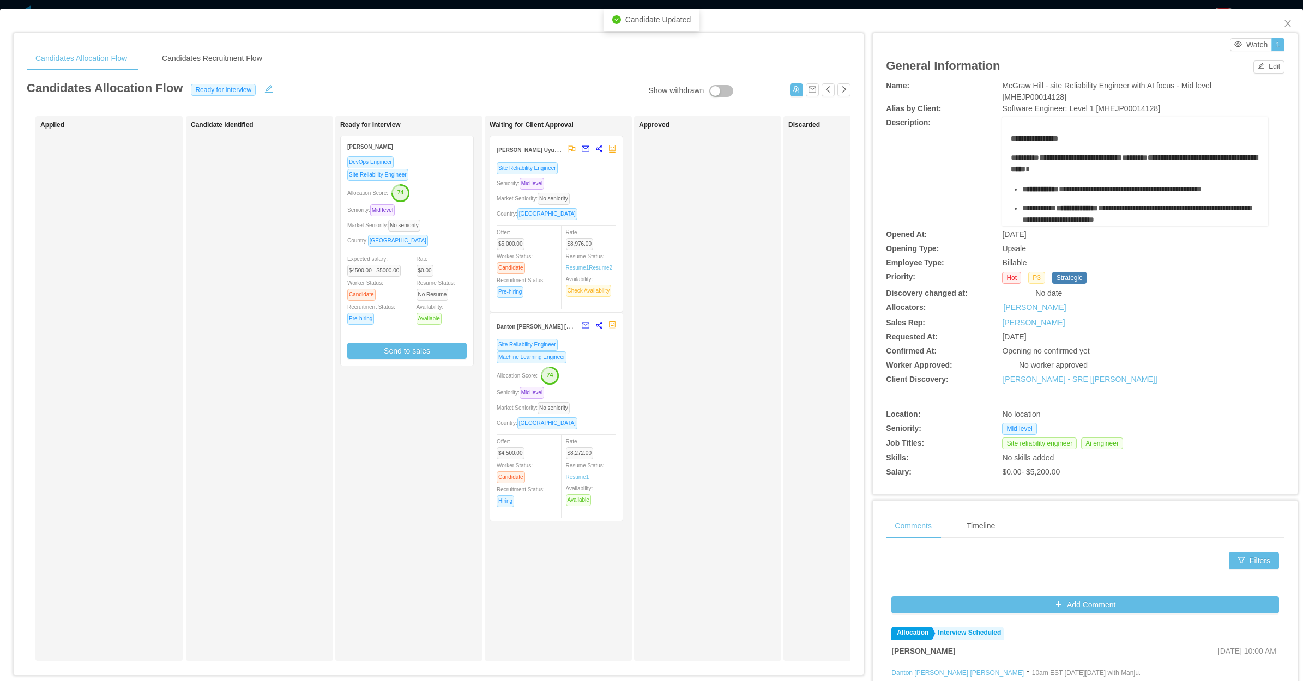
click at [464, 228] on div "Market Seniority: No seniority" at bounding box center [406, 225] width 119 height 13
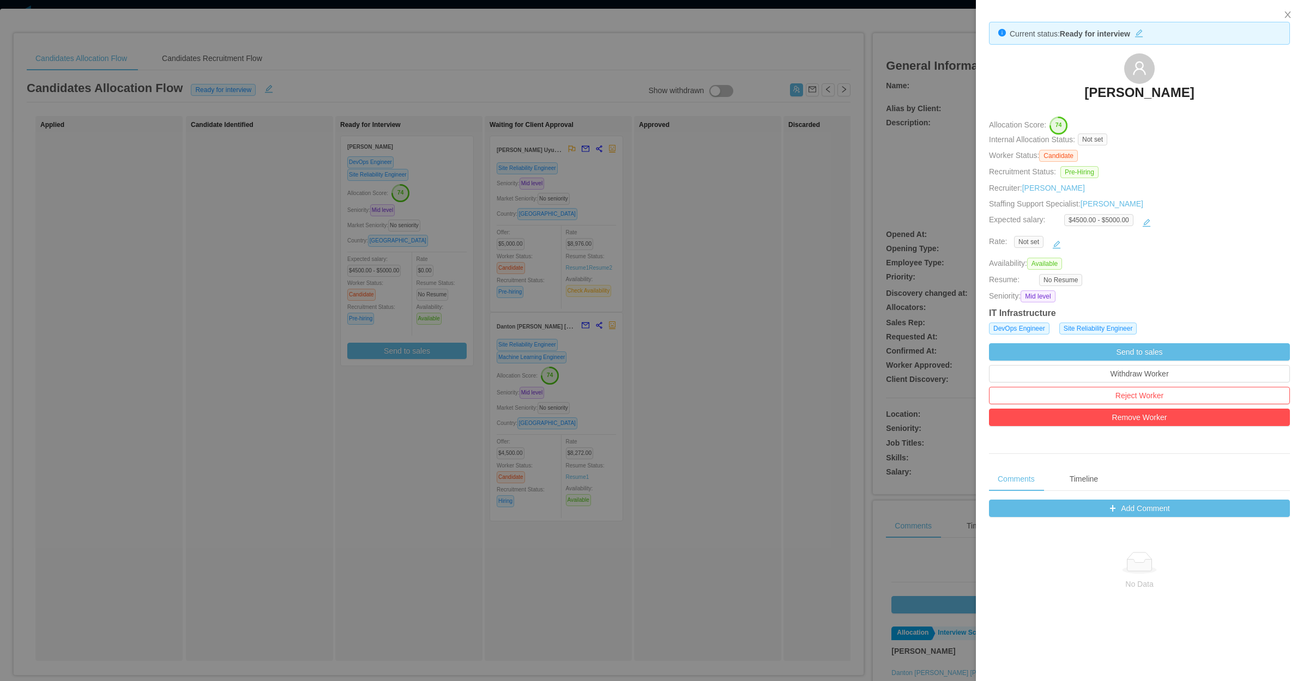
click at [758, 206] on div at bounding box center [651, 340] width 1303 height 681
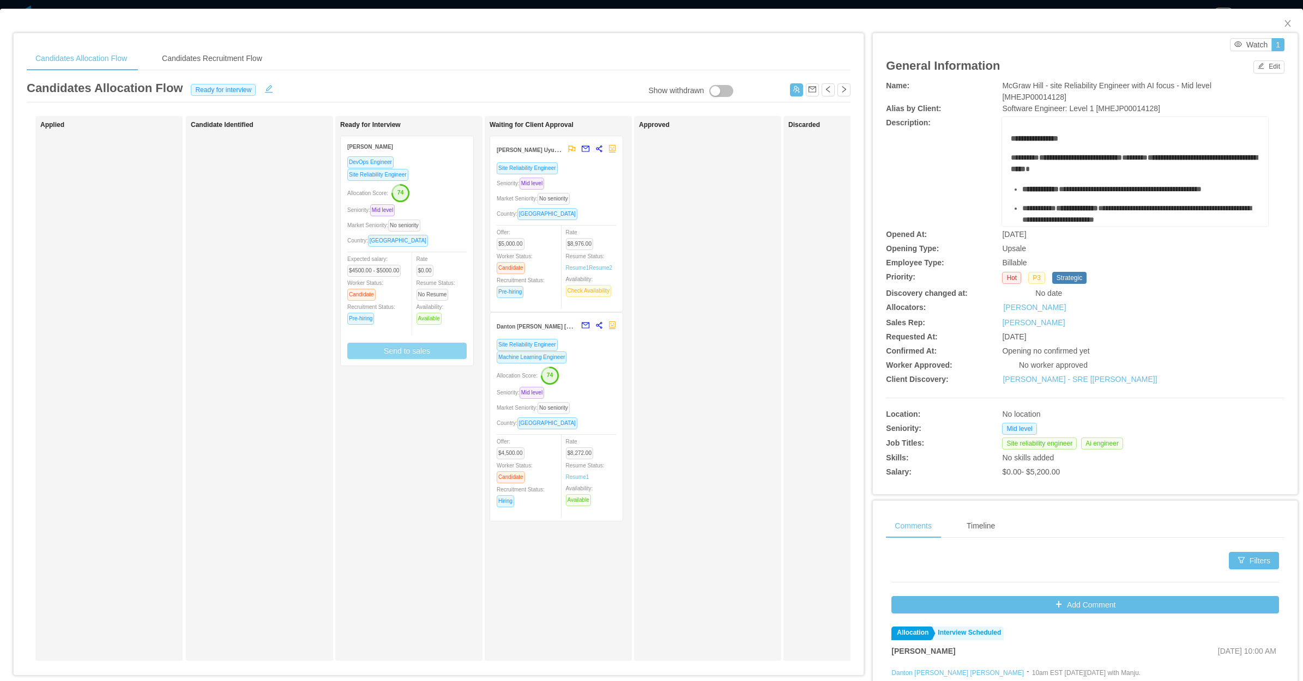
click at [401, 343] on button "Send to sales" at bounding box center [406, 351] width 119 height 16
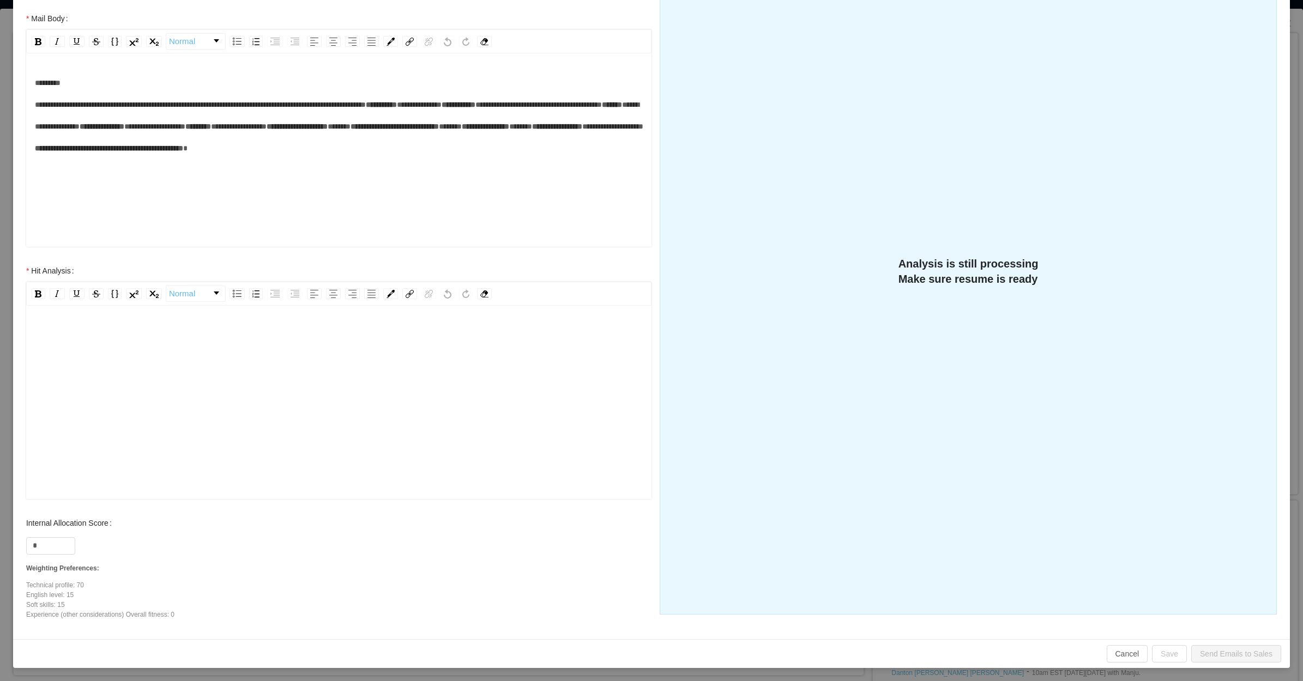
scroll to position [23, 0]
click at [366, 427] on div "rdw-editor" at bounding box center [339, 396] width 608 height 191
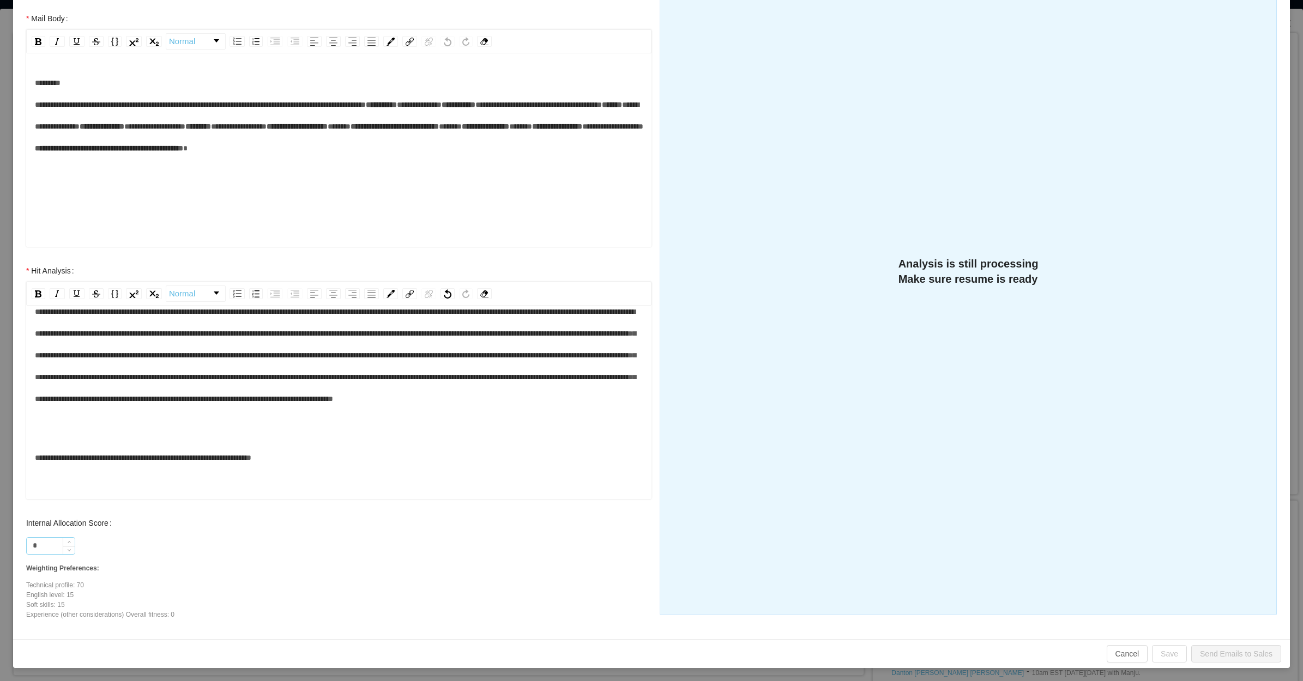
click at [55, 541] on input "*" at bounding box center [51, 546] width 48 height 16
type input "***"
drag, startPoint x: 180, startPoint y: 452, endPoint x: 184, endPoint y: 443, distance: 10.0
click at [180, 439] on div "rdw-editor" at bounding box center [339, 429] width 608 height 22
click at [220, 410] on div "**********" at bounding box center [339, 355] width 608 height 109
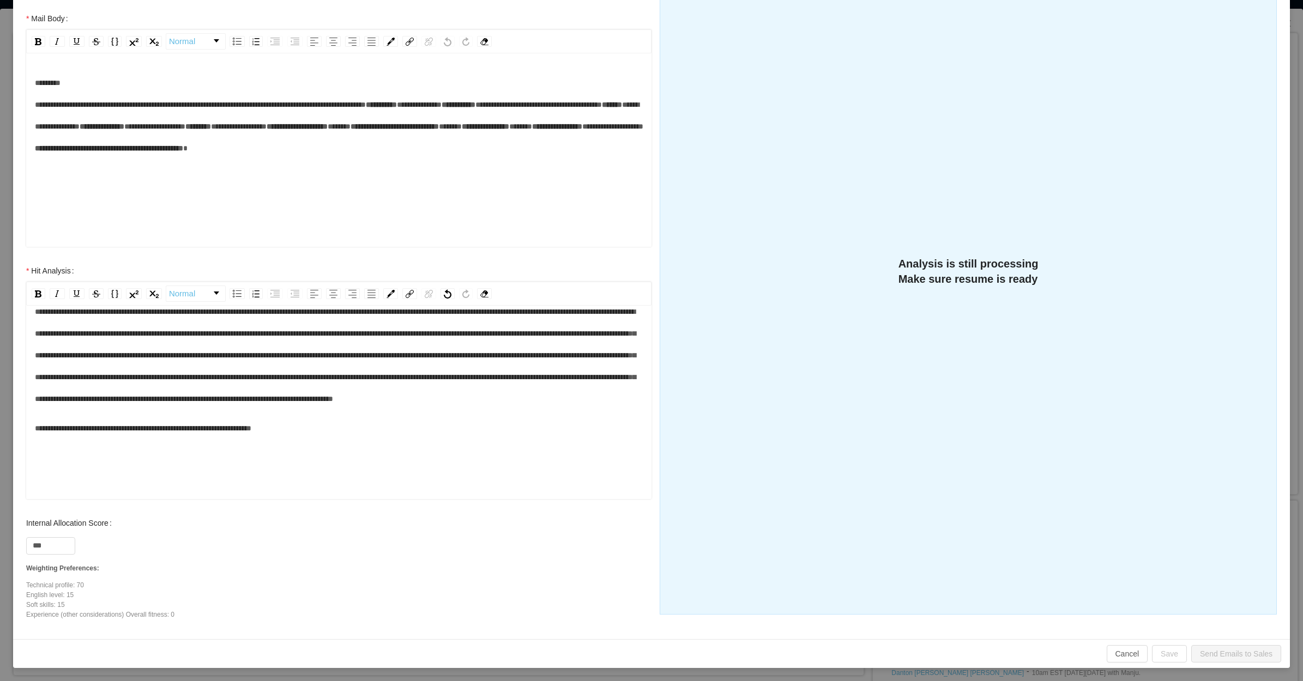
click at [283, 439] on div "**********" at bounding box center [339, 429] width 608 height 22
click at [330, 439] on div "**********" at bounding box center [339, 429] width 608 height 22
click at [620, 398] on span "**********" at bounding box center [335, 355] width 601 height 95
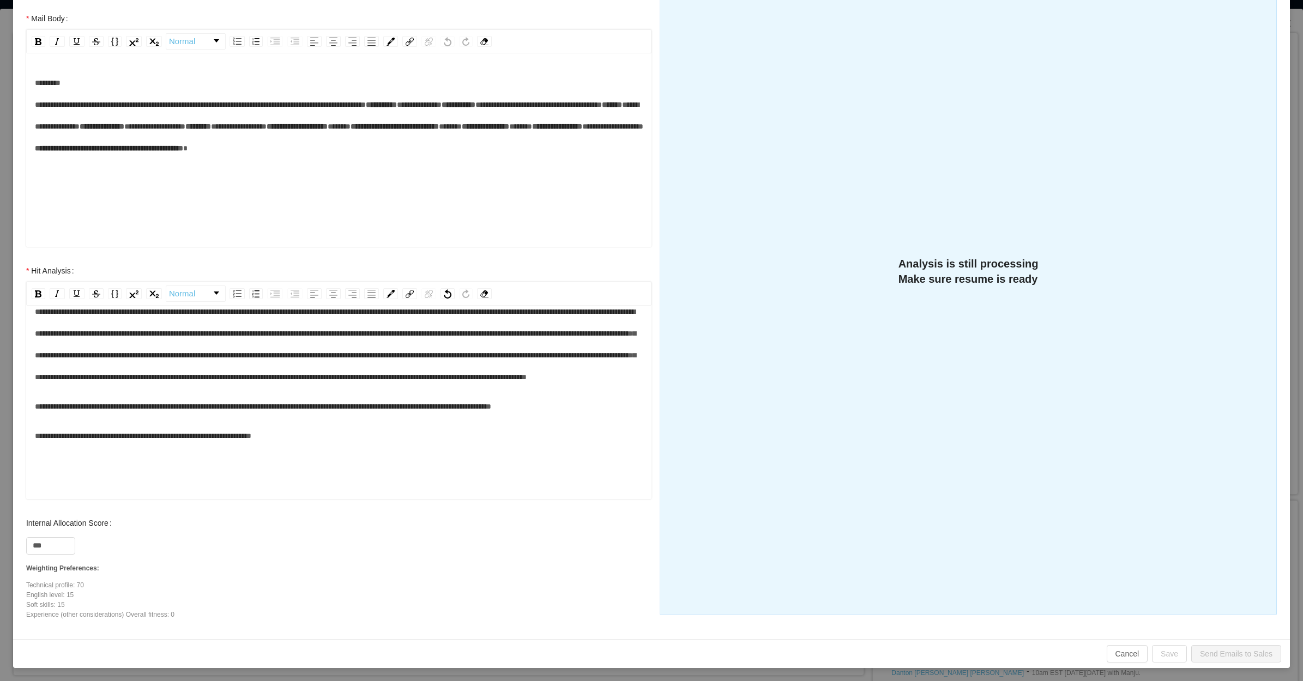
click at [330, 447] on div "**********" at bounding box center [339, 436] width 608 height 22
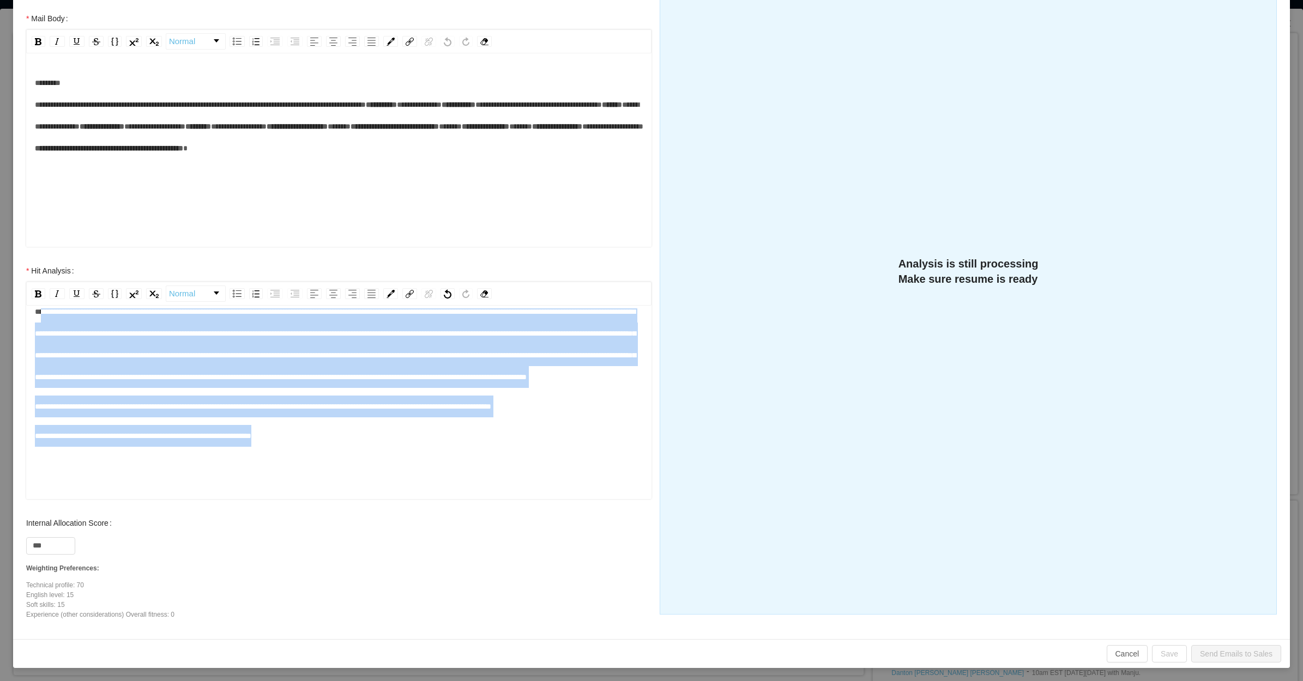
scroll to position [0, 0]
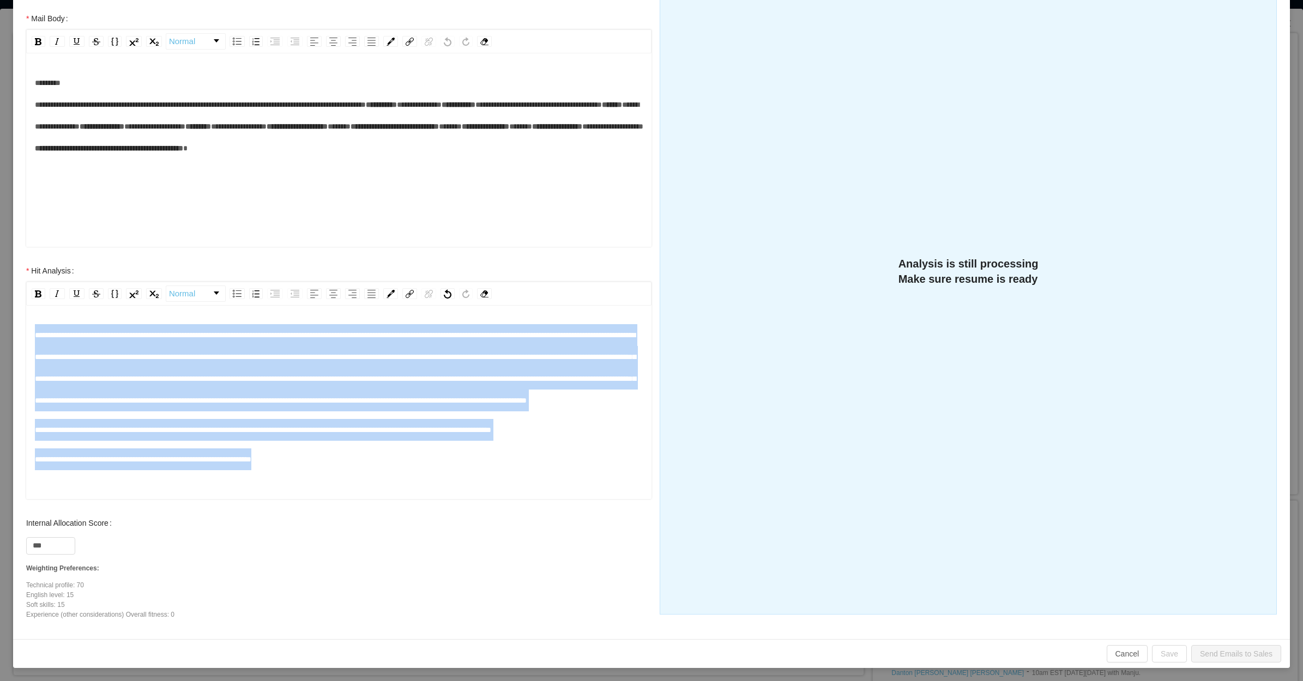
drag, startPoint x: 325, startPoint y: 454, endPoint x: 23, endPoint y: 261, distance: 359.2
click at [23, 261] on div "**********" at bounding box center [338, 386] width 647 height 252
copy div "**********"
